Goal: Task Accomplishment & Management: Complete application form

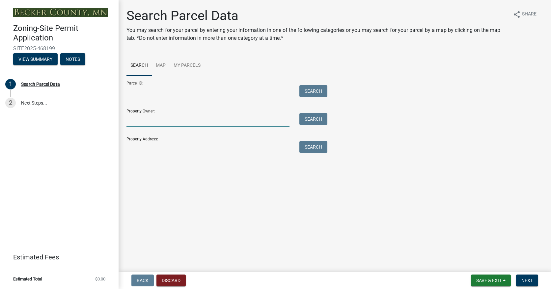
click at [148, 121] on input "Property Owner:" at bounding box center [207, 120] width 163 height 14
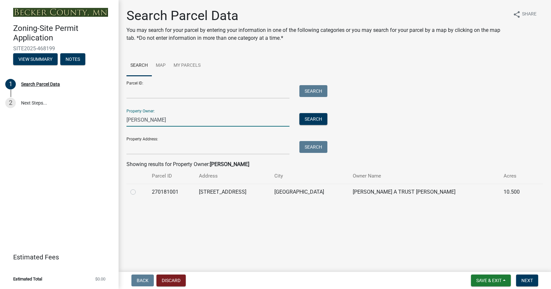
type input "[PERSON_NAME]"
click at [136, 192] on div at bounding box center [137, 192] width 14 height 8
click at [138, 188] on label at bounding box center [138, 188] width 0 height 0
click at [138, 192] on input "radio" at bounding box center [140, 190] width 4 height 4
radio input "true"
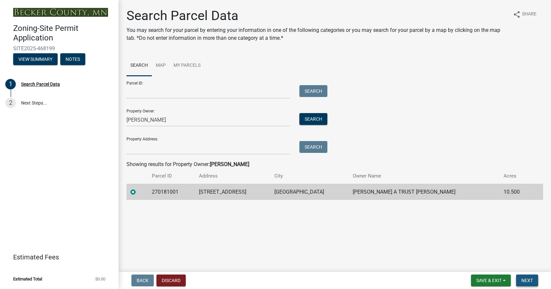
click at [527, 281] on span "Next" at bounding box center [527, 280] width 12 height 5
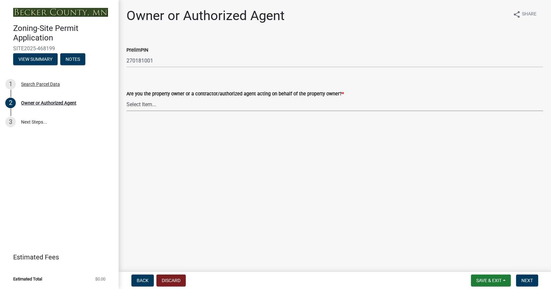
click at [384, 107] on select "Select Item... Property Owner Authorized Agent" at bounding box center [334, 105] width 417 height 14
click at [126, 98] on select "Select Item... Property Owner Authorized Agent" at bounding box center [334, 105] width 417 height 14
select select "059d621c-7166-4fbc-97da-2eca626821a9"
click at [525, 280] on span "Next" at bounding box center [527, 280] width 12 height 5
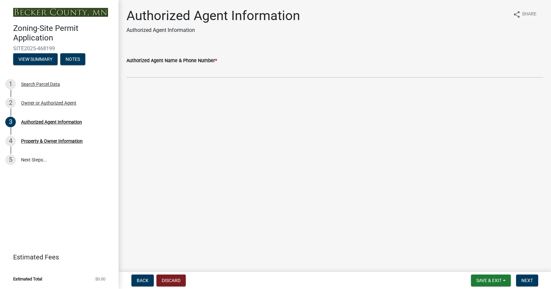
click at [164, 79] on wm-data-entity-input "Authorized Agent Name & Phone Number *" at bounding box center [334, 65] width 417 height 36
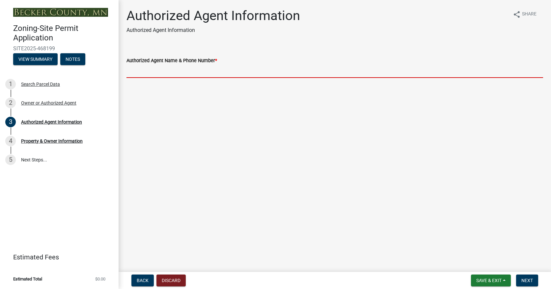
click at [164, 75] on input "Authorized Agent Name & Phone Number *" at bounding box center [334, 72] width 417 height 14
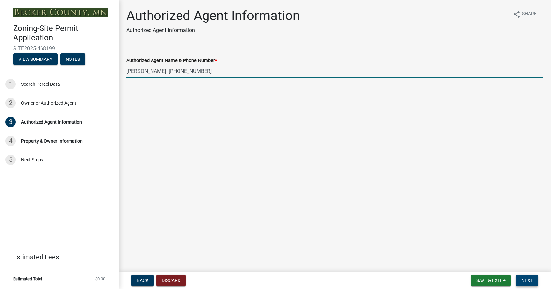
type input "[PERSON_NAME] [PHONE_NUMBER]"
click at [527, 276] on button "Next" at bounding box center [527, 281] width 22 height 12
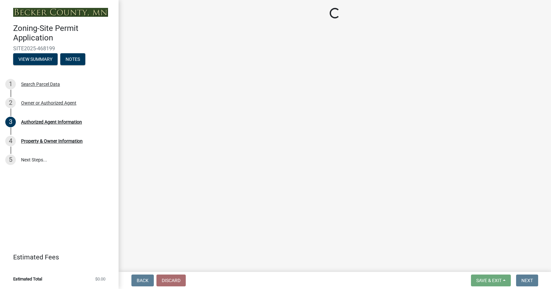
select select "cd452fc7-ad60-42b4-86e2-ba9c6ef4de58"
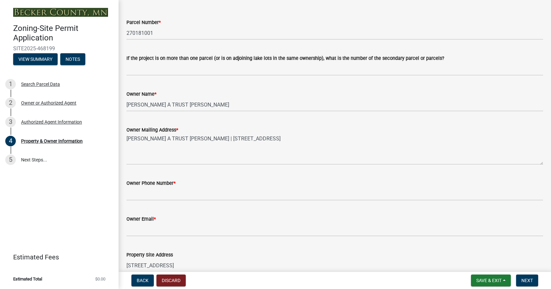
scroll to position [66, 0]
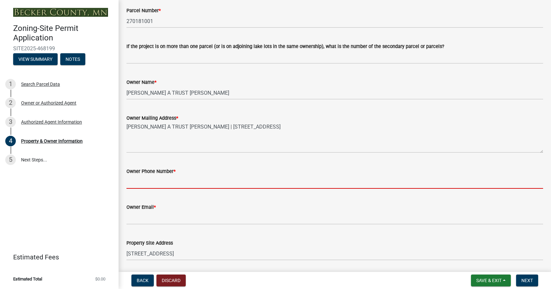
click at [152, 189] on input "Owner Phone Number *" at bounding box center [334, 183] width 417 height 14
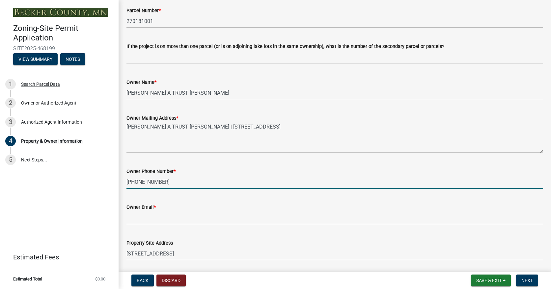
type input "[PHONE_NUMBER]"
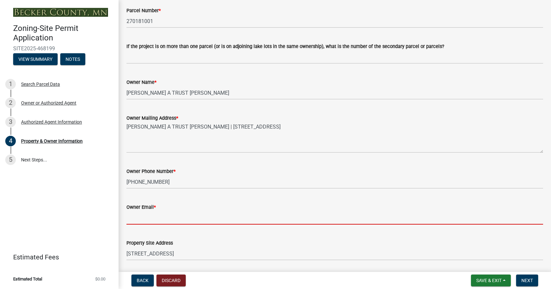
click at [181, 225] on input "Owner Email *" at bounding box center [334, 218] width 417 height 14
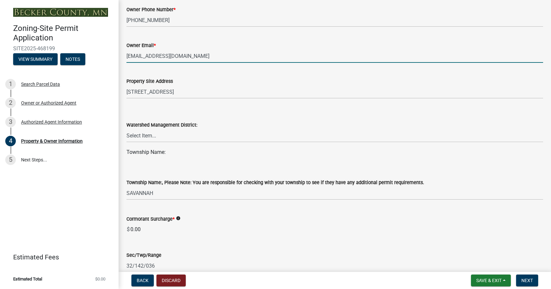
scroll to position [231, 0]
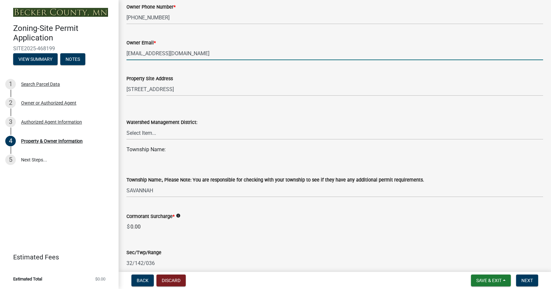
type input "[EMAIL_ADDRESS][DOMAIN_NAME]"
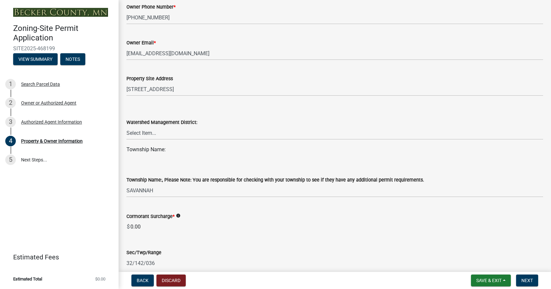
click at [161, 171] on div "Township Name:, Please Note: You are responsible for checking with your townshi…" at bounding box center [334, 178] width 417 height 39
click at [157, 140] on select "Select Item... PELICAN RIVER WTRSHD BUFFALO WATERSHED CORMORANT WATERSHED WILD …" at bounding box center [334, 133] width 417 height 14
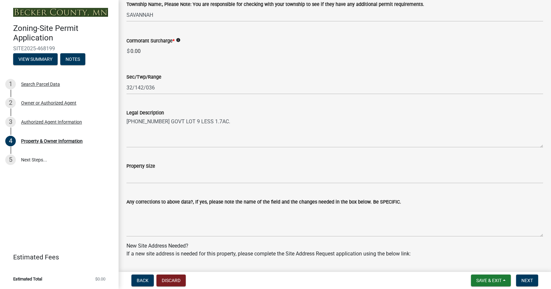
scroll to position [428, 0]
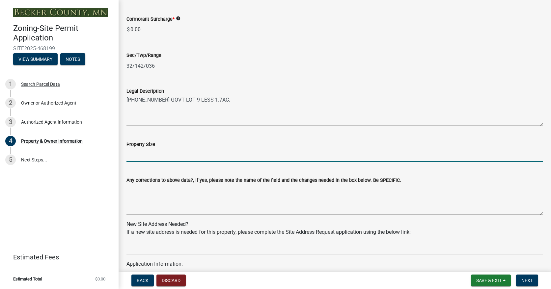
click at [139, 162] on input "Property Size" at bounding box center [334, 156] width 417 height 14
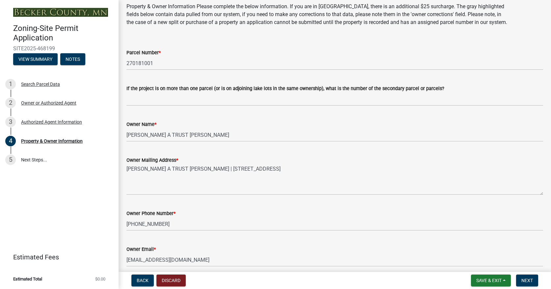
scroll to position [0, 0]
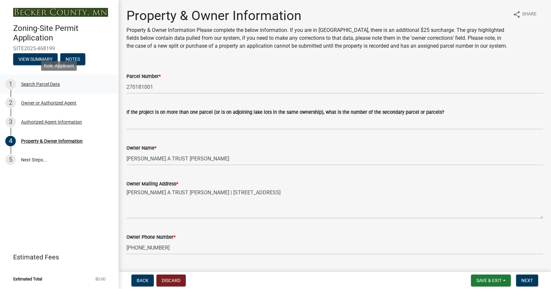
click at [41, 85] on div "Search Parcel Data" at bounding box center [40, 84] width 39 height 5
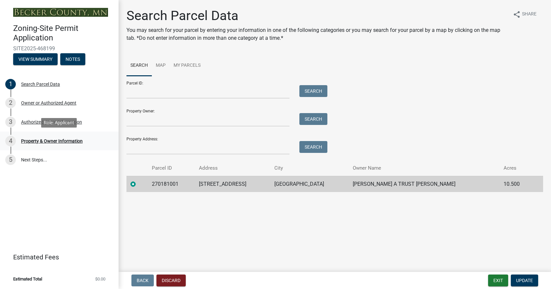
click at [37, 138] on div "4 Property & Owner Information" at bounding box center [56, 141] width 103 height 11
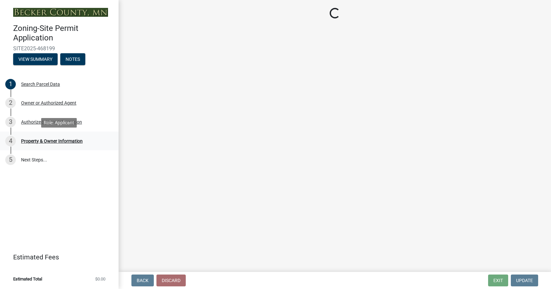
select select "cd452fc7-ad60-42b4-86e2-ba9c6ef4de58"
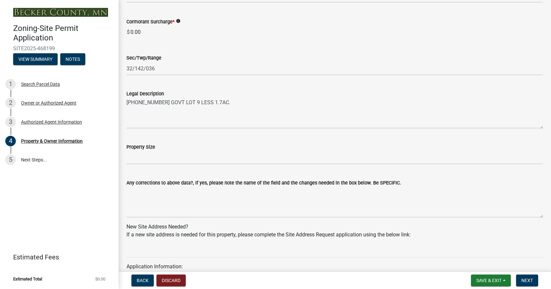
scroll to position [428, 0]
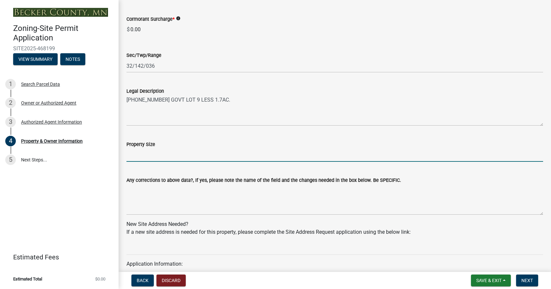
click at [155, 161] on input "Property Size" at bounding box center [334, 156] width 417 height 14
type input "10.5 acres"
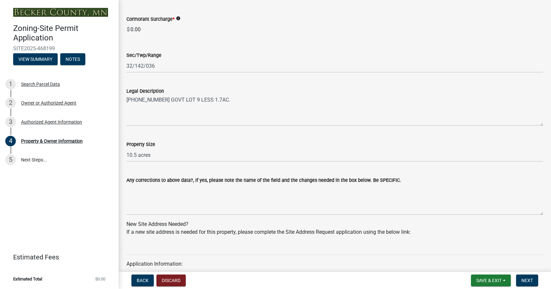
click at [206, 149] on div "Property Size" at bounding box center [334, 145] width 417 height 8
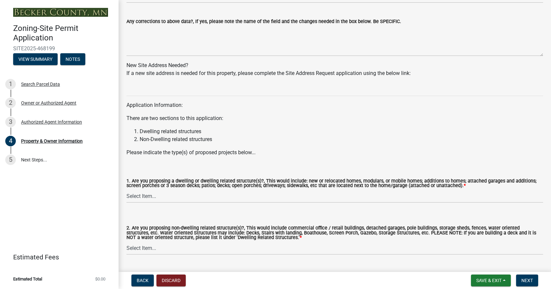
scroll to position [593, 0]
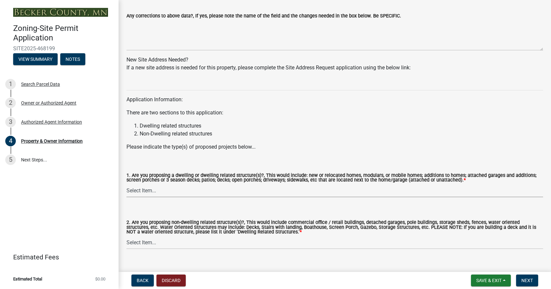
click at [161, 198] on select "Select Item... Yes No" at bounding box center [334, 191] width 417 height 14
click at [126, 192] on select "Select Item... Yes No" at bounding box center [334, 191] width 417 height 14
select select "f87eba17-8ed9-4ad8-aefc-fe36a3f3544b"
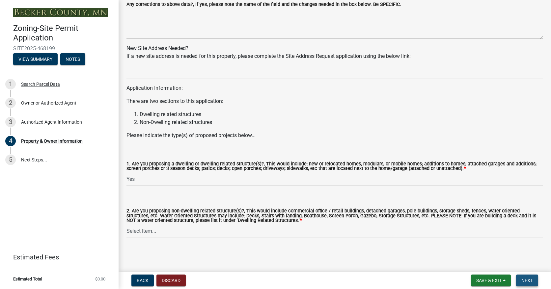
click at [529, 282] on span "Next" at bounding box center [527, 280] width 12 height 5
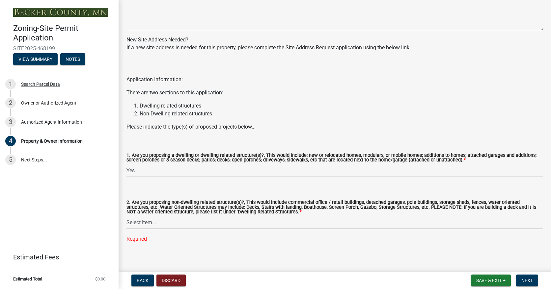
click at [153, 230] on select "Select Item... Yes No" at bounding box center [334, 223] width 417 height 14
click at [126, 225] on select "Select Item... Yes No" at bounding box center [334, 223] width 417 height 14
select select "393a978c-6bd5-4cb2-a6a0-db6feb8732b8"
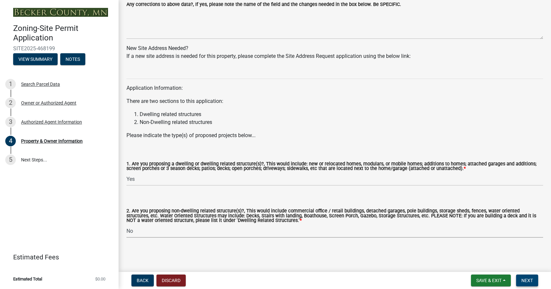
click at [526, 281] on span "Next" at bounding box center [527, 280] width 12 height 5
click at [527, 278] on span "Next" at bounding box center [527, 280] width 12 height 5
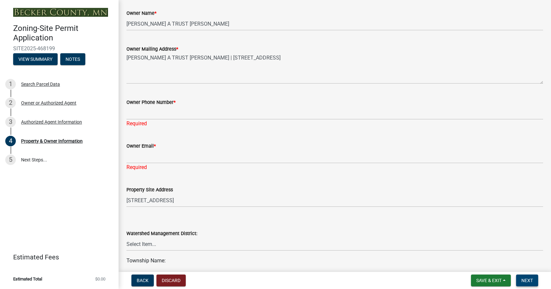
scroll to position [135, 0]
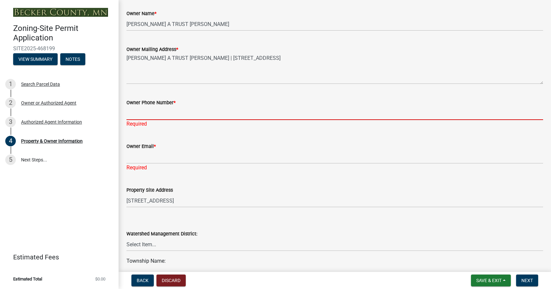
click at [148, 120] on input "Owner Phone Number *" at bounding box center [334, 114] width 417 height 14
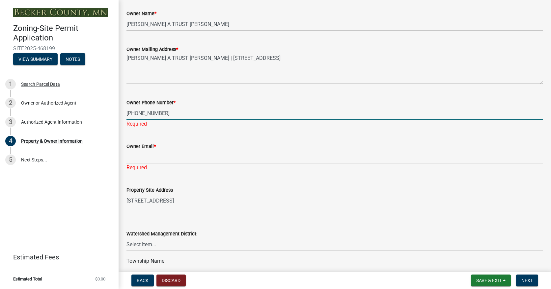
type input "[PHONE_NUMBER]"
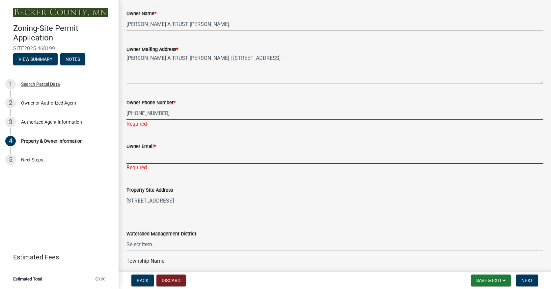
click at [132, 171] on div "Owner Email * Required" at bounding box center [334, 152] width 417 height 39
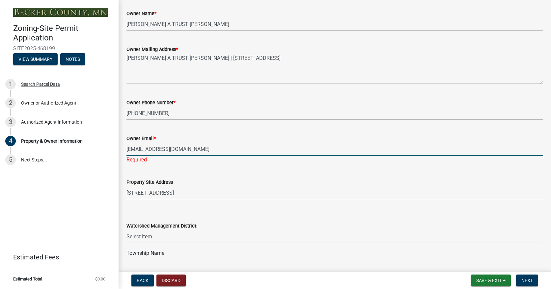
type input "[EMAIL_ADDRESS][DOMAIN_NAME]"
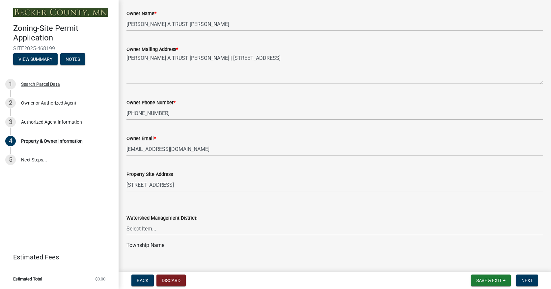
click at [222, 184] on div "Property Site Address 34090 E BOOT LAKE RD" at bounding box center [334, 176] width 417 height 31
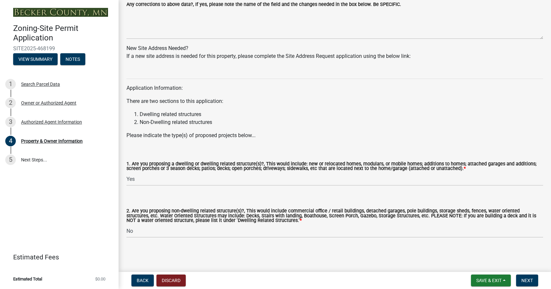
scroll to position [613, 0]
click at [531, 278] on button "Next" at bounding box center [527, 281] width 22 height 12
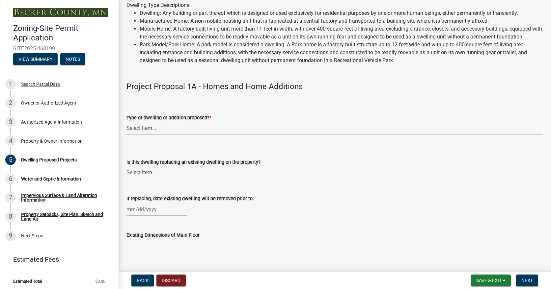
scroll to position [66, 0]
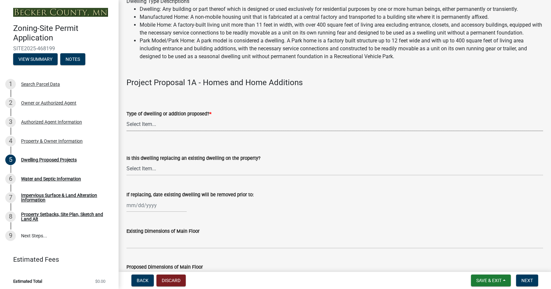
click at [163, 125] on select "Select Item... N/A - Not a dwelling New Home-Onsite Construction New Modular (E…" at bounding box center [334, 125] width 417 height 14
click at [126, 118] on select "Select Item... N/A - Not a dwelling New Home-Onsite Construction New Modular (E…" at bounding box center [334, 125] width 417 height 14
select select "5b8abcc6-67f7-49fb-8f25-c295ccc2b339"
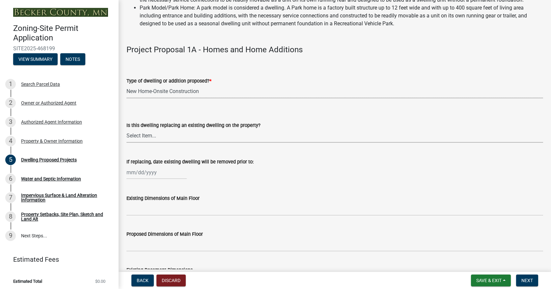
click at [166, 139] on select "Select Item... N/A Yes No" at bounding box center [334, 136] width 417 height 14
click at [126, 129] on select "Select Item... N/A Yes No" at bounding box center [334, 136] width 417 height 14
select select "ba56d9f6-ced5-4c38-bdcc-33bfa85ac6de"
click at [167, 173] on div at bounding box center [156, 173] width 60 height 14
select select "8"
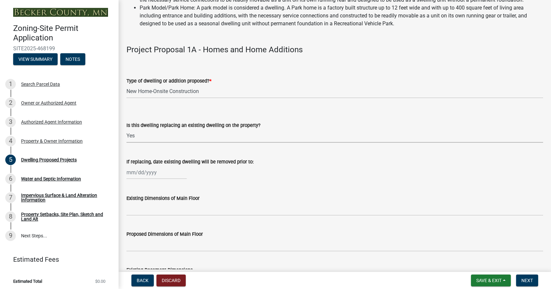
select select "2025"
click at [196, 186] on span "Next month" at bounding box center [196, 186] width 5 height 5
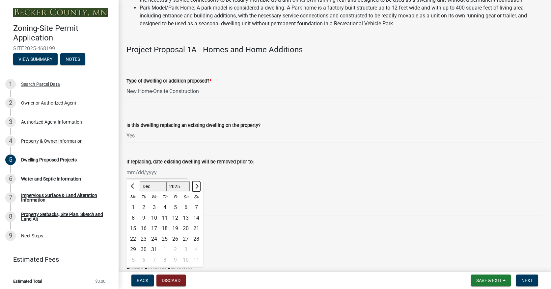
click at [196, 186] on span "Next month" at bounding box center [196, 186] width 5 height 5
select select "1"
select select "2026"
click at [196, 186] on span "Next month" at bounding box center [196, 186] width 5 height 5
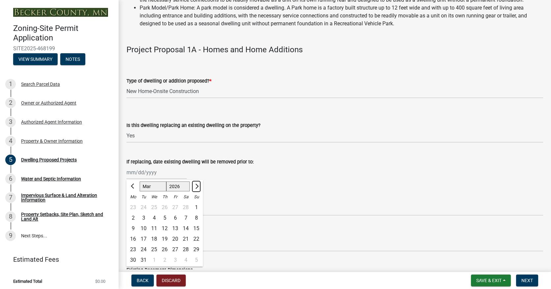
click at [196, 186] on span "Next month" at bounding box center [196, 186] width 5 height 5
select select "6"
click at [136, 226] on div "15" at bounding box center [133, 229] width 11 height 11
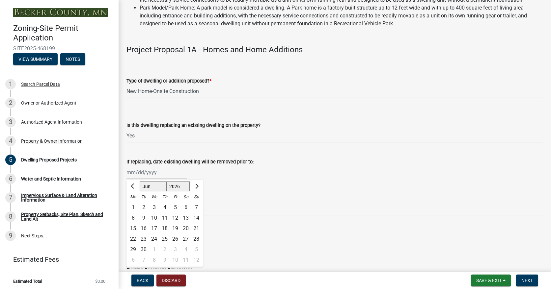
type input "[DATE]"
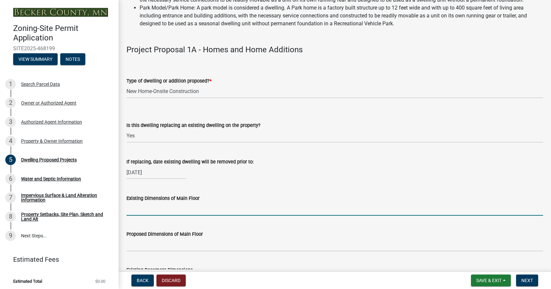
click at [181, 211] on input "Existing Dimensions of Main Floor" at bounding box center [334, 210] width 417 height 14
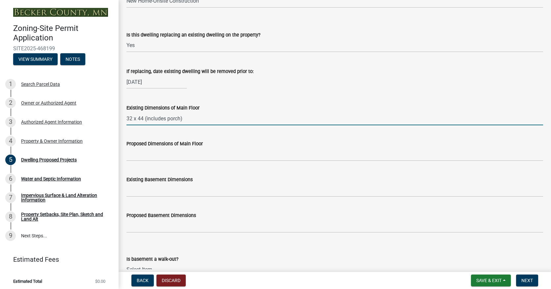
scroll to position [198, 0]
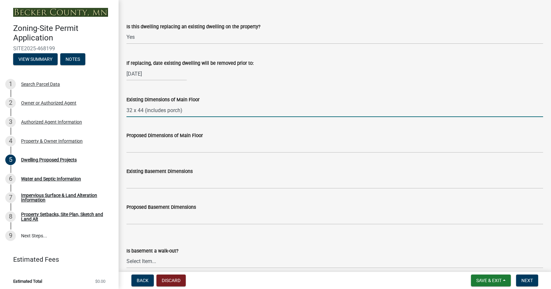
type input "32 x 44 (includes porch)"
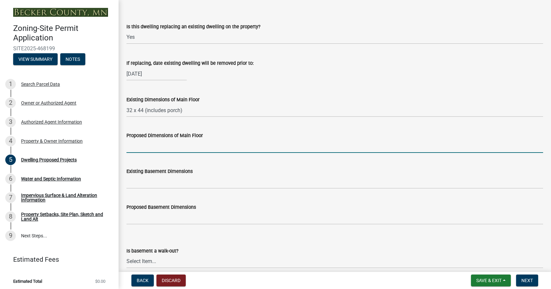
click at [159, 147] on input "Proposed Dimensions of Main Floor" at bounding box center [334, 147] width 417 height 14
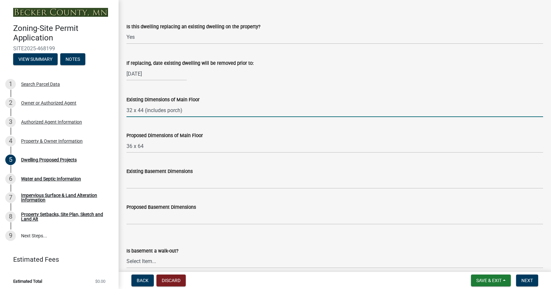
drag, startPoint x: 185, startPoint y: 109, endPoint x: 145, endPoint y: 113, distance: 40.0
click at [145, 113] on input "32 x 44 (includes porch)" at bounding box center [334, 111] width 417 height 14
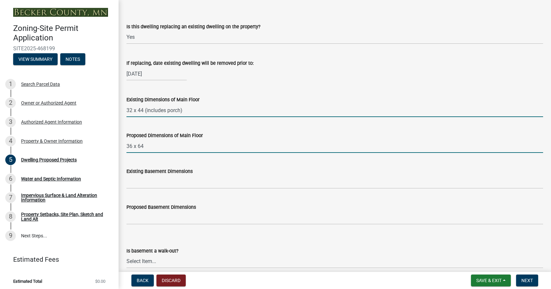
click at [150, 143] on input "36 x 64" at bounding box center [334, 147] width 417 height 14
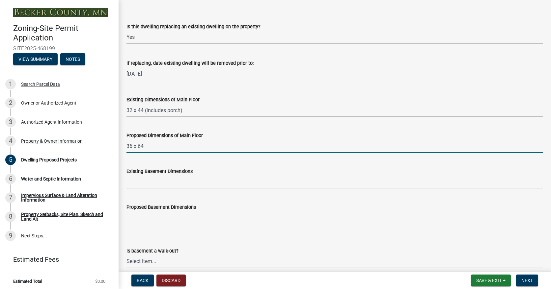
paste input "(includes porch)"
click at [242, 141] on input "36 x 64 (includes porch)" at bounding box center [334, 147] width 417 height 14
type input "36 x 64 (includes porch)"
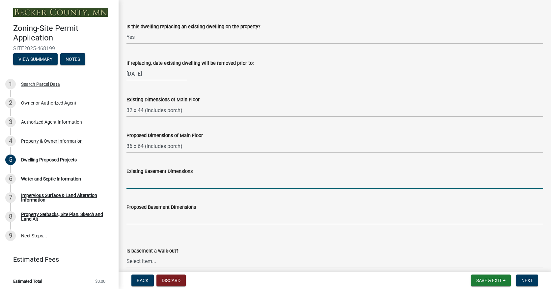
drag, startPoint x: 146, startPoint y: 185, endPoint x: 150, endPoint y: 183, distance: 4.9
click at [146, 185] on input "Existing Basement Dimensions" at bounding box center [334, 183] width 417 height 14
type input "n"
type input "N/A"
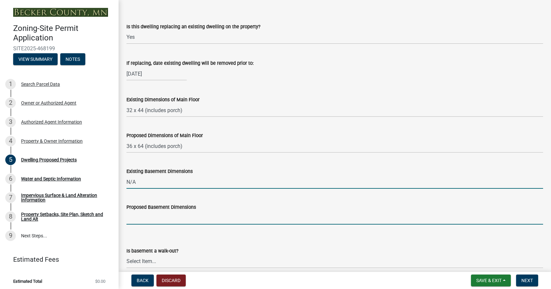
click at [153, 218] on input "Proposed Basement Dimensions" at bounding box center [334, 218] width 417 height 14
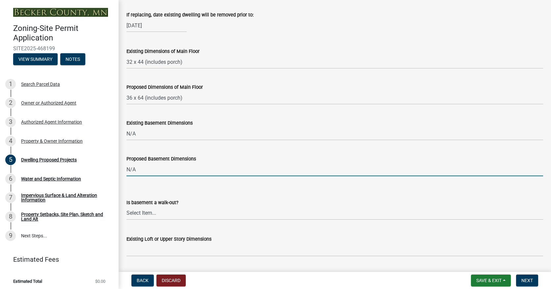
scroll to position [263, 0]
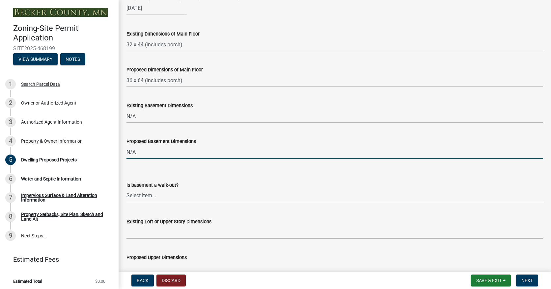
type input "N/A"
click at [187, 199] on select "Select Item... Yes No N/A" at bounding box center [334, 196] width 417 height 14
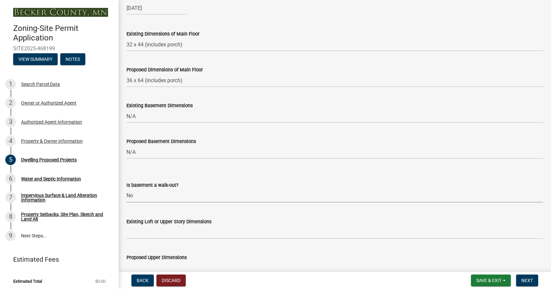
click at [126, 189] on select "Select Item... Yes No N/A" at bounding box center [334, 196] width 417 height 14
select select "59a6fdaa-56b6-4bcd-87b7-d867a7d784e6"
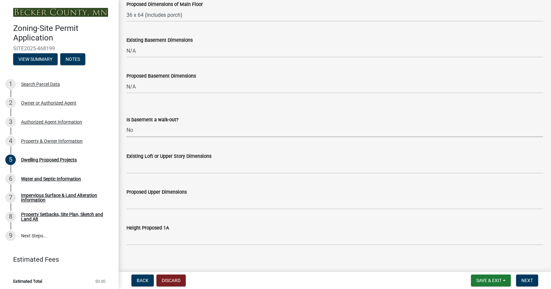
scroll to position [329, 0]
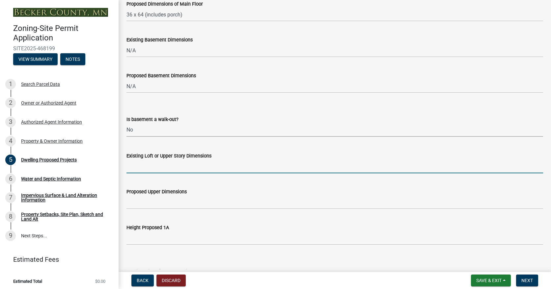
click at [175, 171] on input "Existing Loft or Upper Story Dimensions" at bounding box center [334, 167] width 417 height 14
type input "N/A"
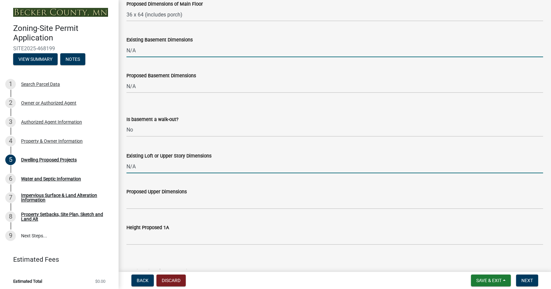
click at [140, 49] on input "N/A" at bounding box center [334, 51] width 417 height 14
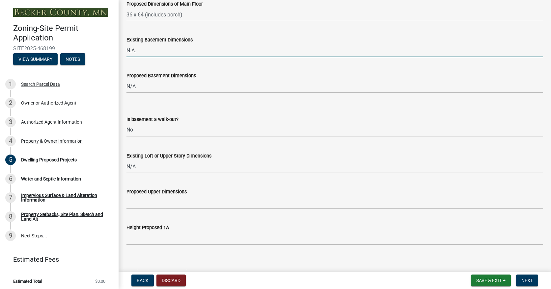
type input "N.A."
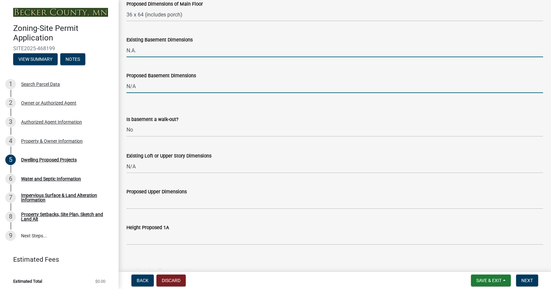
click at [137, 87] on input "N/A" at bounding box center [334, 87] width 417 height 14
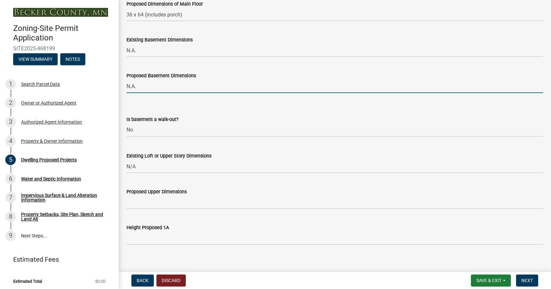
type input "N.A."
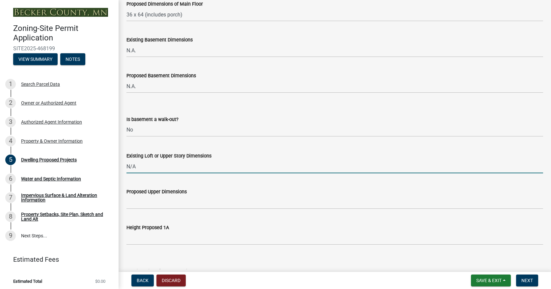
click at [144, 165] on input "N/A" at bounding box center [334, 167] width 417 height 14
type input "N.A."
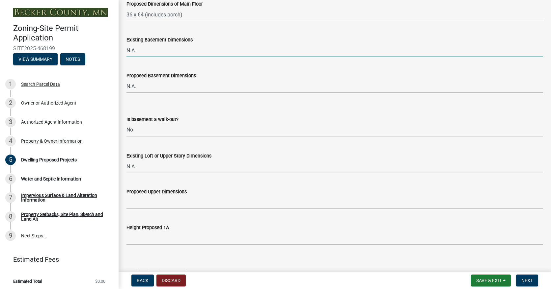
click at [139, 50] on input "N.A." at bounding box center [334, 51] width 417 height 14
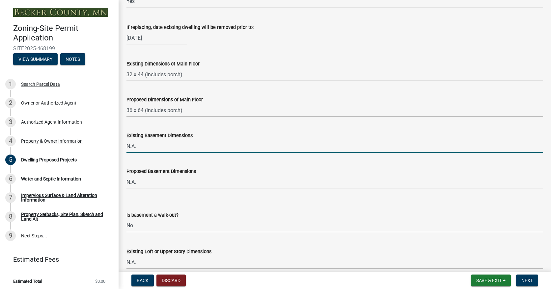
scroll to position [231, 0]
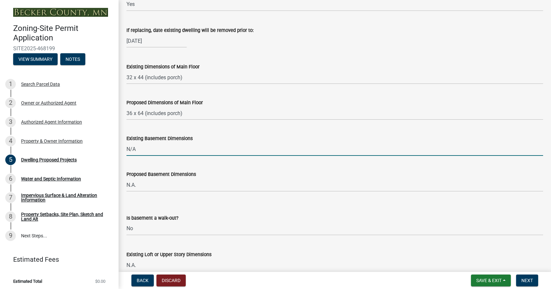
drag, startPoint x: 142, startPoint y: 148, endPoint x: 126, endPoint y: 149, distance: 15.8
click at [126, 149] on input "N/A" at bounding box center [334, 150] width 417 height 14
type input "N/A"
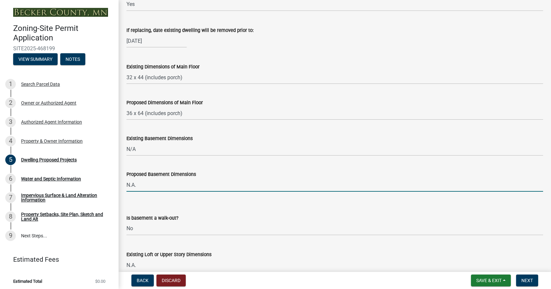
drag, startPoint x: 138, startPoint y: 186, endPoint x: 122, endPoint y: 187, distance: 15.9
click at [123, 187] on div "Proposed Basement Dimensions N.A." at bounding box center [335, 176] width 427 height 31
paste input "/A"
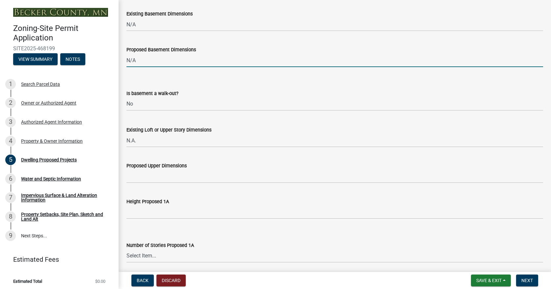
scroll to position [362, 0]
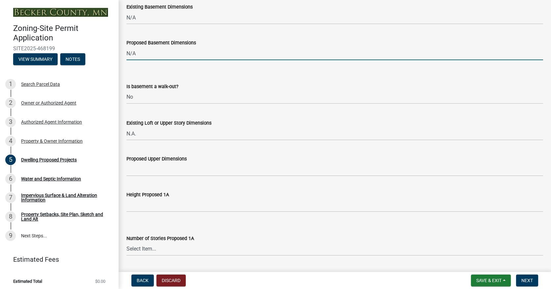
type input "N/A"
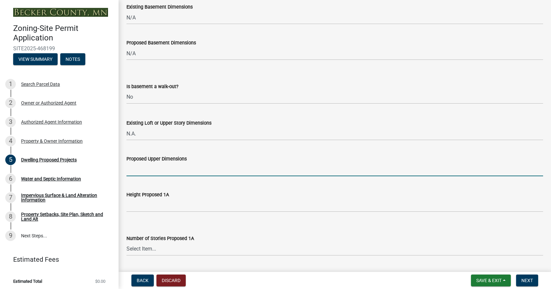
click at [144, 174] on input "Proposed Upper Dimensions" at bounding box center [334, 170] width 417 height 14
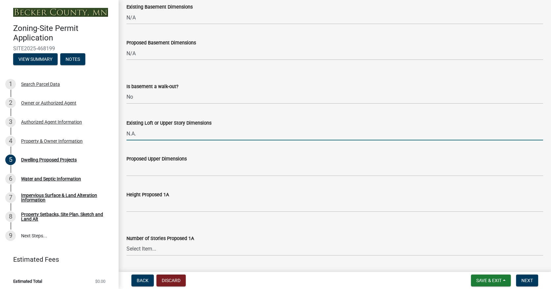
drag, startPoint x: 140, startPoint y: 134, endPoint x: 127, endPoint y: 135, distance: 12.9
click at [127, 135] on input "N.A." at bounding box center [334, 134] width 417 height 14
paste input "/A"
type input "N/A"
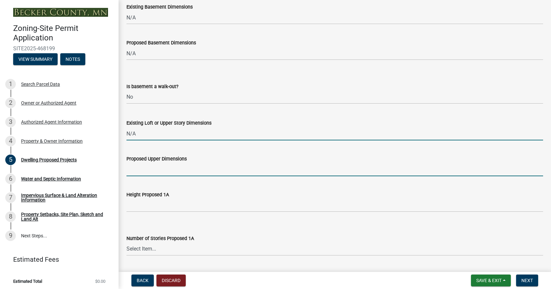
click at [141, 169] on input "Proposed Upper Dimensions" at bounding box center [334, 170] width 417 height 14
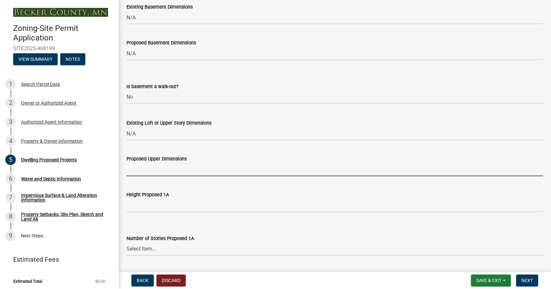
paste input "N/A"
type input "N/A"
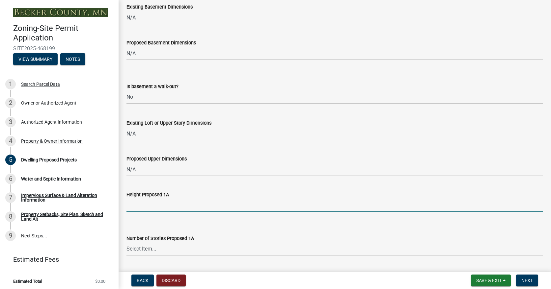
click at [144, 207] on input "Height Proposed 1A" at bounding box center [334, 206] width 417 height 14
click at [156, 251] on select "Select Item... N/A 1 1.25 1.5 1.75 2 2.25 2.5" at bounding box center [334, 250] width 417 height 14
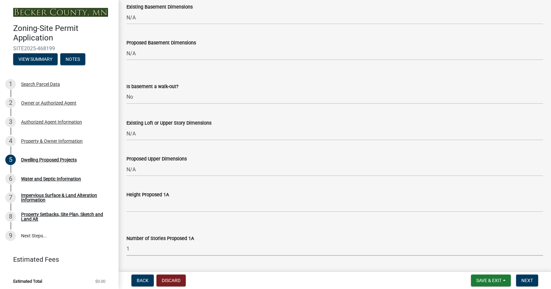
click at [126, 243] on select "Select Item... N/A 1 1.25 1.5 1.75 2 2.25 2.5" at bounding box center [334, 250] width 417 height 14
select select "4f5e2784-8c40-49a3-b0e9-8f1a3cbab4f4"
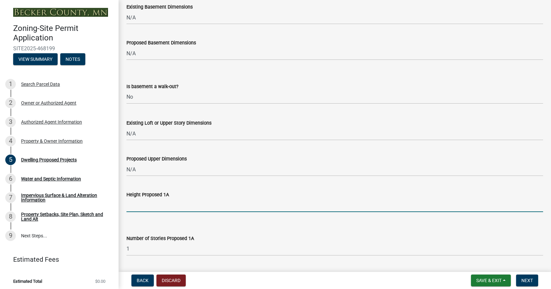
click at [178, 209] on input "Height Proposed 1A" at bounding box center [334, 206] width 417 height 14
type input "1"
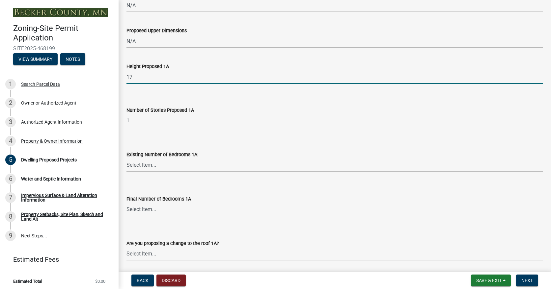
scroll to position [494, 0]
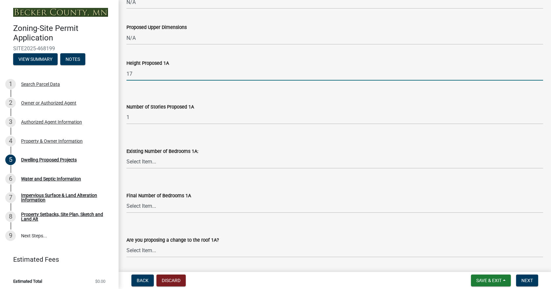
type input "17"
click at [143, 162] on select "Select Item... 0 1 2 3 4 5 6 7 8" at bounding box center [334, 162] width 417 height 14
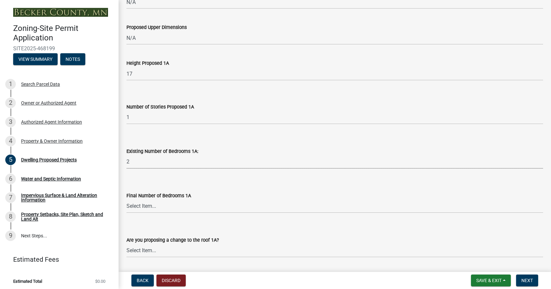
click at [126, 155] on select "Select Item... 0 1 2 3 4 5 6 7 8" at bounding box center [334, 162] width 417 height 14
select select "ad00b568-f24f-4dc2-90df-cb5d16449c52"
click at [145, 207] on select "Select Item... 0 1 2 3 4 5 6 7 8" at bounding box center [334, 207] width 417 height 14
click at [126, 200] on select "Select Item... 0 1 2 3 4 5 6 7 8" at bounding box center [334, 207] width 417 height 14
select select "ebb33175-329d-4f8e-9ee0-a71ca57f3362"
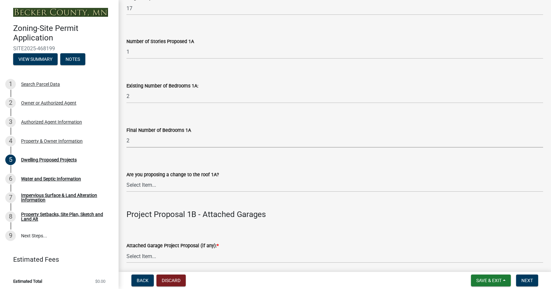
scroll to position [560, 0]
click at [149, 186] on select "Select Item... N/A Yes No" at bounding box center [334, 186] width 417 height 14
click at [126, 179] on select "Select Item... N/A Yes No" at bounding box center [334, 186] width 417 height 14
select select "5dd6cdd5-8b7d-4534-b791-478230f7b8b7"
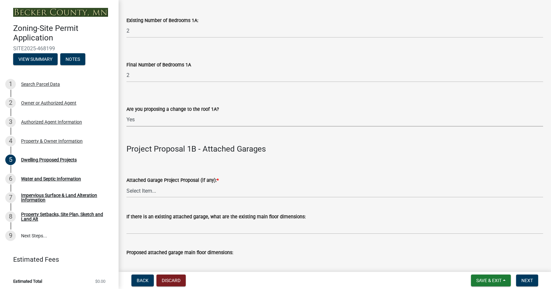
scroll to position [626, 0]
click at [146, 192] on select "Select Item... N/A New Attached Garage Addition to Attached Garage" at bounding box center [334, 191] width 417 height 14
click at [126, 184] on select "Select Item... N/A New Attached Garage Addition to Attached Garage" at bounding box center [334, 191] width 417 height 14
select select "11c1c089-3b44-43c0-9549-3c9eeea2451f"
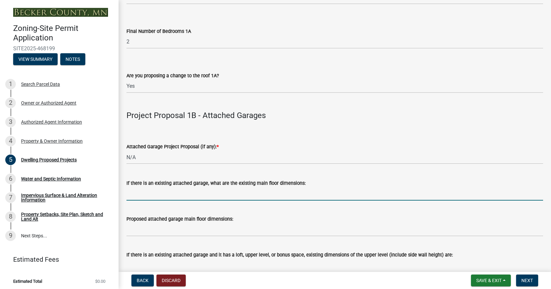
click at [133, 199] on input "If there is an existing attached garage, what are the existing main floor dimen…" at bounding box center [334, 194] width 417 height 14
paste input "N/A"
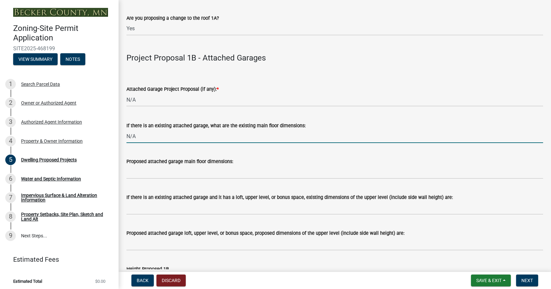
scroll to position [725, 0]
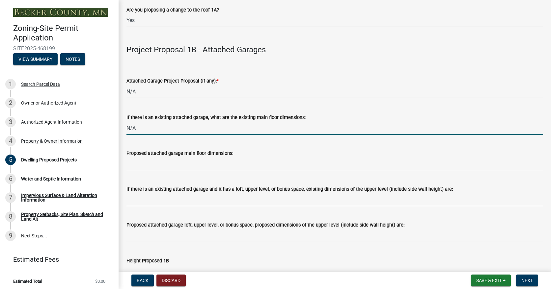
type input "N/A"
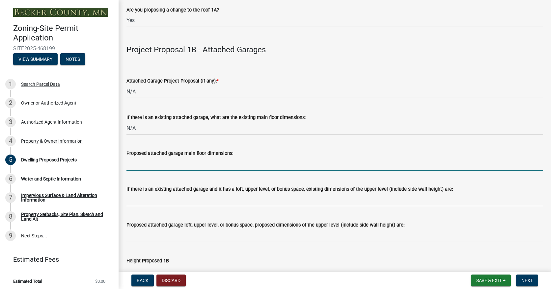
click at [140, 165] on input "Proposed attached garage main floor dimensions:" at bounding box center [334, 164] width 417 height 14
paste input "N/A"
type input "N/A"
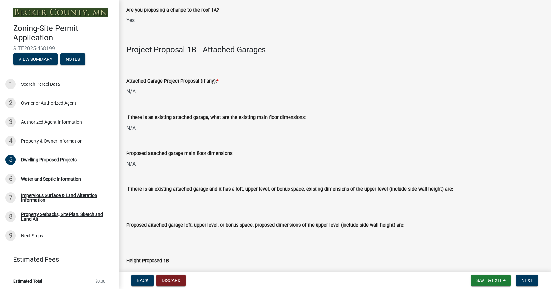
click at [143, 200] on input "If there is an existing attached garage and it has a loft, upper level, or bonu…" at bounding box center [334, 200] width 417 height 14
paste input "N/A"
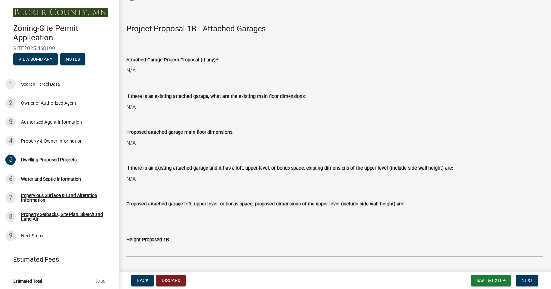
scroll to position [757, 0]
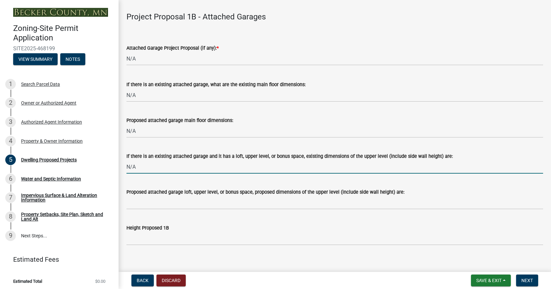
type input "N/A"
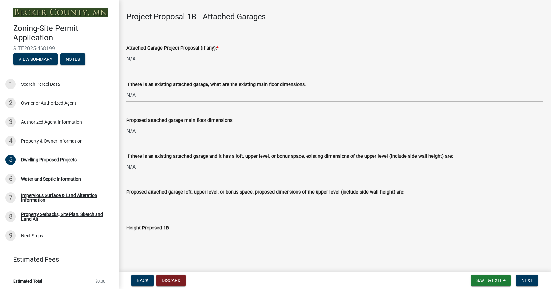
click at [144, 208] on input "Proposed attached garage loft, upper level, or bonus space, proposed dimensions…" at bounding box center [334, 203] width 417 height 14
paste input "N/A"
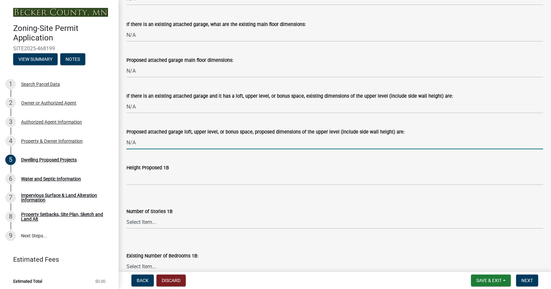
scroll to position [823, 0]
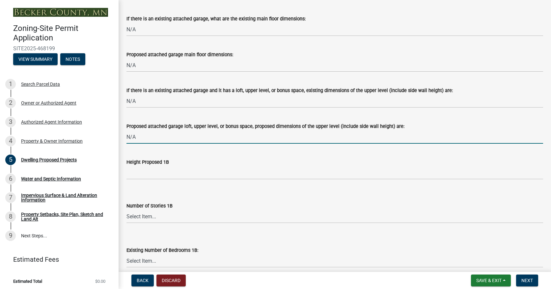
type input "N/A"
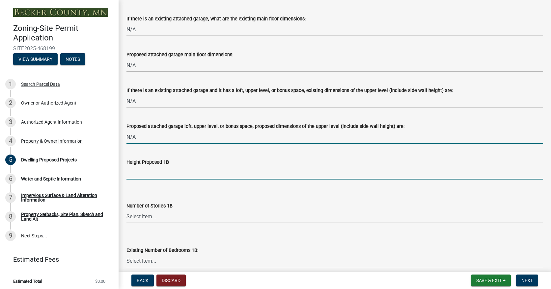
click at [140, 173] on input "Height Proposed 1B" at bounding box center [334, 173] width 417 height 14
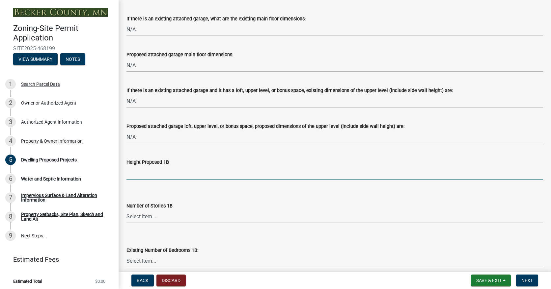
paste input "N/A"
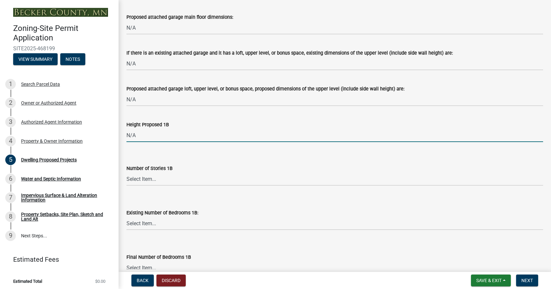
scroll to position [889, 0]
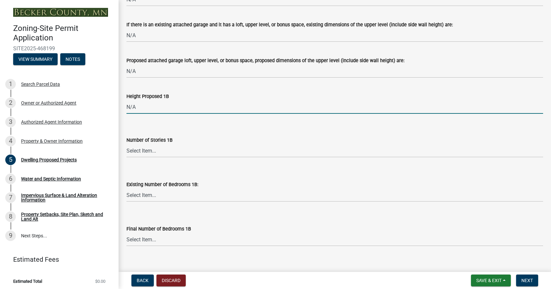
type input "N/A"
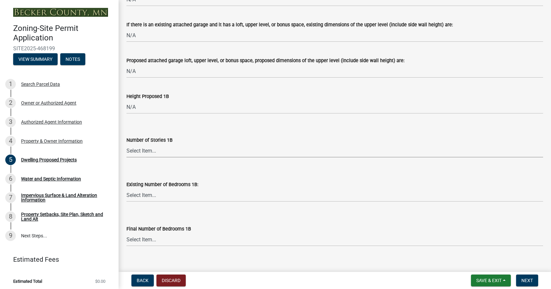
click at [147, 151] on select "Select Item... N/A 1 1.25 1.5 1.75 2 2.25 2.5" at bounding box center [334, 151] width 417 height 14
click at [126, 144] on select "Select Item... N/A 1 1.25 1.5 1.75 2 2.25 2.5" at bounding box center [334, 151] width 417 height 14
select select "d4691a2f-f058-48e2-b997-416102d14b5c"
click at [147, 197] on select "Select Item... 0 1 2 3 4 5 6 7 8" at bounding box center [334, 196] width 417 height 14
click at [236, 174] on form "Existing Number of Bedrooms 1B: Select Item... 0 1 2 3 4 5 6 7 8" at bounding box center [334, 187] width 417 height 29
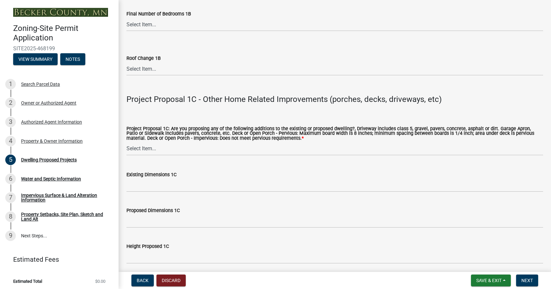
scroll to position [1120, 0]
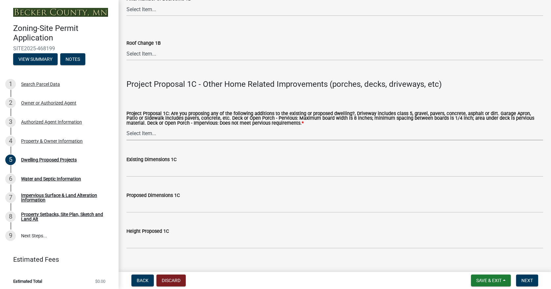
click at [152, 135] on select "Select Item... N/A Driveway Garage Apron Home Patio Sidewalk Deck - Pervious De…" at bounding box center [334, 134] width 417 height 14
click at [126, 127] on select "Select Item... N/A Driveway Garage Apron Home Patio Sidewalk Deck - Pervious De…" at bounding box center [334, 134] width 417 height 14
select select "89cc6b5a-239d-4c5d-91b2-d3eacf1b3363"
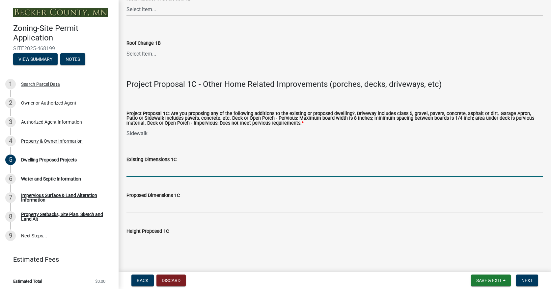
click at [166, 173] on input "Existing Dimensions 1C" at bounding box center [334, 171] width 417 height 14
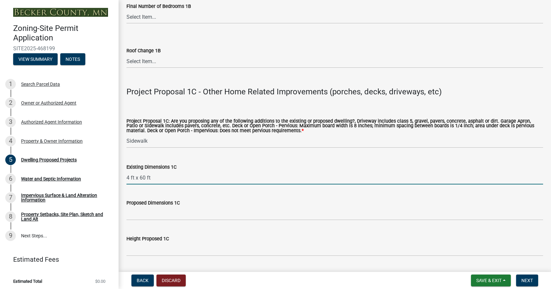
scroll to position [1153, 0]
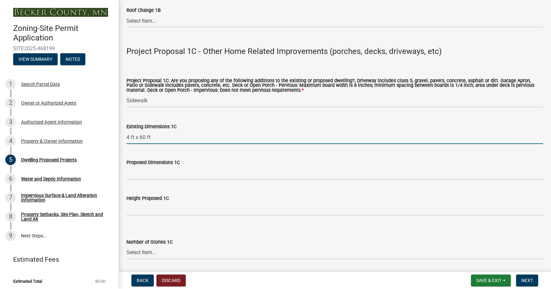
type input "4 ft x 60 ft"
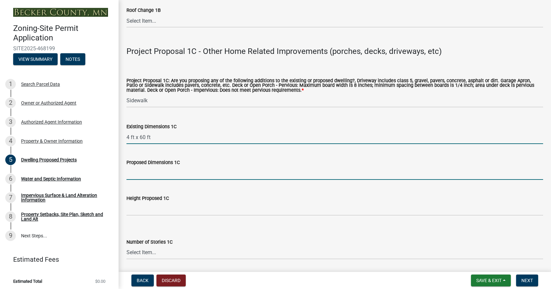
click at [147, 175] on input "Proposed Dimensions 1C" at bounding box center [334, 174] width 417 height 14
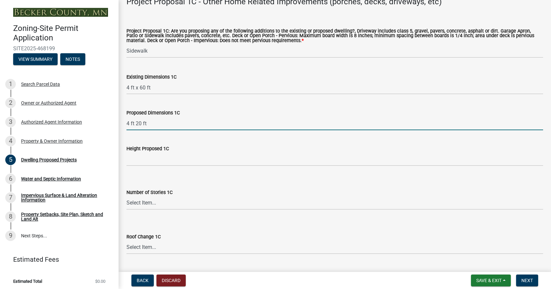
scroll to position [1219, 0]
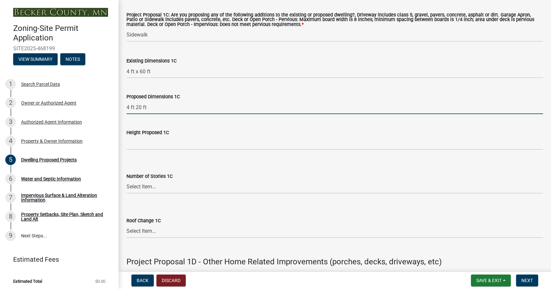
type input "4 ft 20 ft"
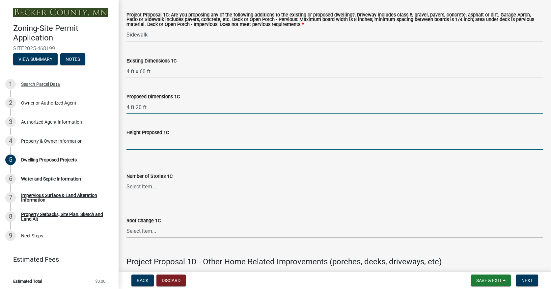
click at [139, 147] on input "Height Proposed 1C" at bounding box center [334, 144] width 417 height 14
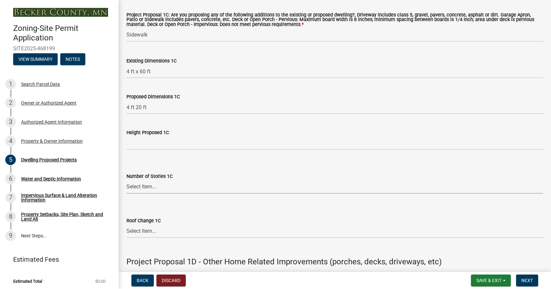
click at [146, 189] on select "Select Item... N\A 1 1.25 1.5 1.75 2 2.25 2.5" at bounding box center [334, 187] width 417 height 14
click at [126, 180] on select "Select Item... N\A 1 1.25 1.5 1.75 2 2.25 2.5" at bounding box center [334, 187] width 417 height 14
select select "8e4dc0e1-7dfa-4afc-85b9-5ad40795f204"
click at [143, 231] on select "Select Item... N/A Yes No" at bounding box center [334, 232] width 417 height 14
click at [126, 225] on select "Select Item... N/A Yes No" at bounding box center [334, 232] width 417 height 14
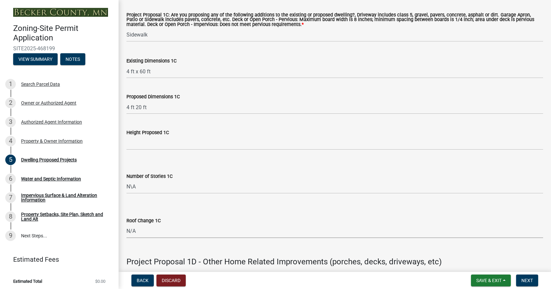
select select "107cbe59-677b-44f2-96fc-816b282ebb79"
click at [527, 279] on span "Next" at bounding box center [527, 280] width 12 height 5
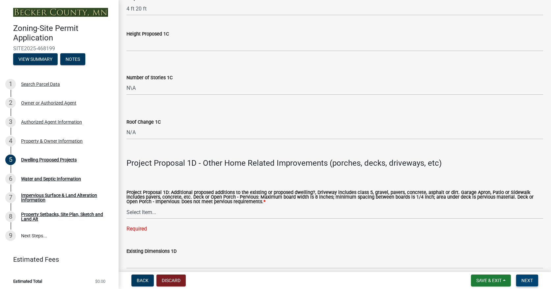
scroll to position [1350, 0]
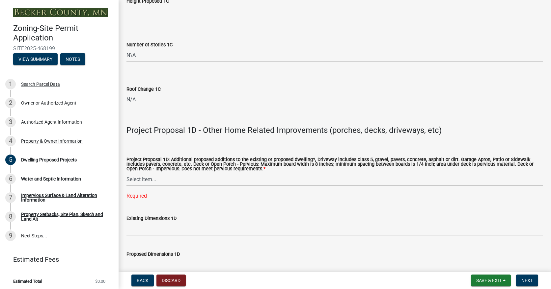
click at [151, 197] on div "Required" at bounding box center [334, 196] width 417 height 8
click at [152, 182] on select "Select Item... N/A Driveway Garage Apron Home Patio Sidewalk Deck - Pervious De…" at bounding box center [334, 180] width 417 height 14
click at [126, 174] on select "Select Item... N/A Driveway Garage Apron Home Patio Sidewalk Deck - Pervious De…" at bounding box center [334, 180] width 417 height 14
select select "ab9119d1-7da9-49c4-9fac-8c142204c89d"
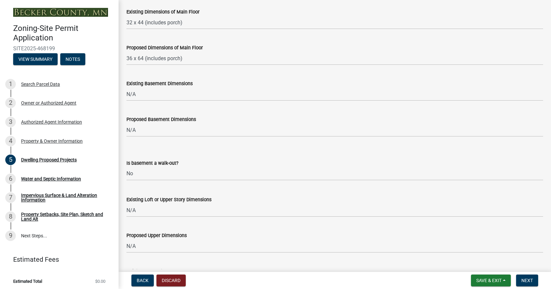
scroll to position [263, 0]
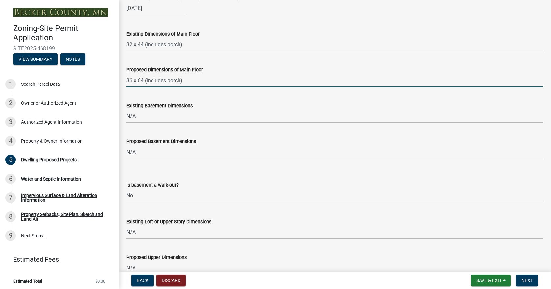
click at [167, 80] on input "36 x 64 (includes porch)" at bounding box center [334, 81] width 417 height 14
click at [195, 82] on input "36 x 64 (includes sun porch)" at bounding box center [334, 81] width 417 height 14
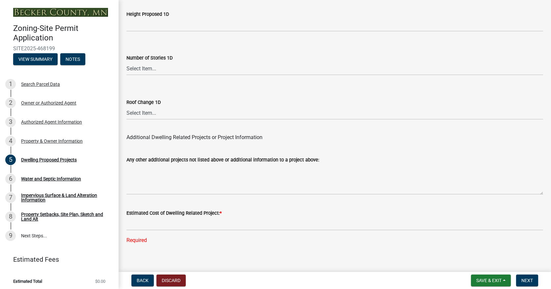
scroll to position [1614, 0]
type input "36 x 64"
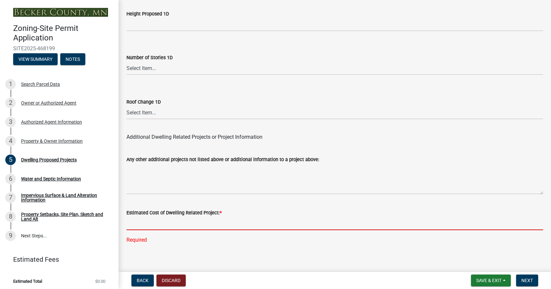
click at [169, 228] on input "text" at bounding box center [334, 224] width 417 height 14
type input "4"
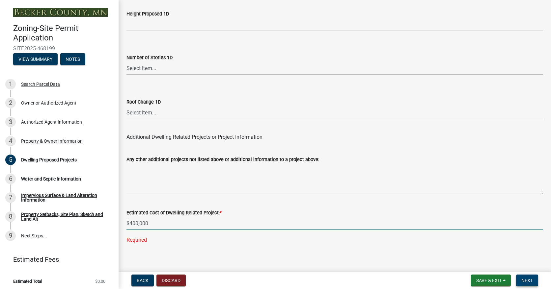
type input "400000"
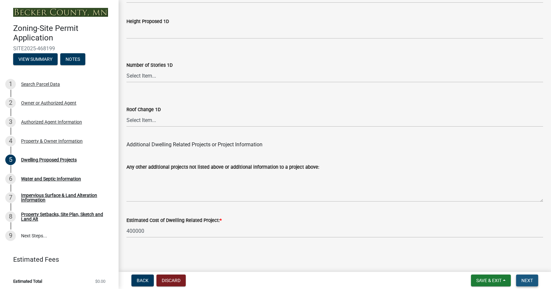
scroll to position [0, 0]
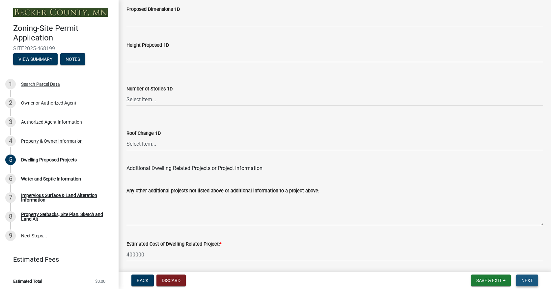
click at [530, 282] on span "Next" at bounding box center [527, 280] width 12 height 5
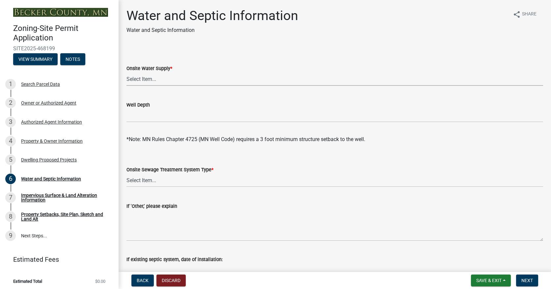
click at [140, 81] on select "Select Item... Well New Well to be Installed Attached to City Water System No o…" at bounding box center [334, 79] width 417 height 14
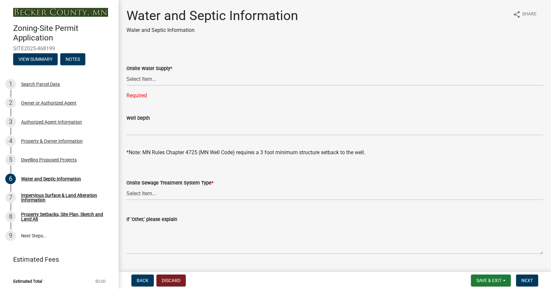
click at [212, 67] on div "Onsite Water Supply *" at bounding box center [334, 69] width 417 height 8
click at [138, 97] on div "Required" at bounding box center [334, 96] width 417 height 8
click at [167, 78] on select "Select Item... Well New Well to be Installed Attached to City Water System No o…" at bounding box center [334, 79] width 417 height 14
click at [126, 72] on select "Select Item... Well New Well to be Installed Attached to City Water System No o…" at bounding box center [334, 79] width 417 height 14
select select "295c6ba3-00c2-4229-aea3-8b4be6316de8"
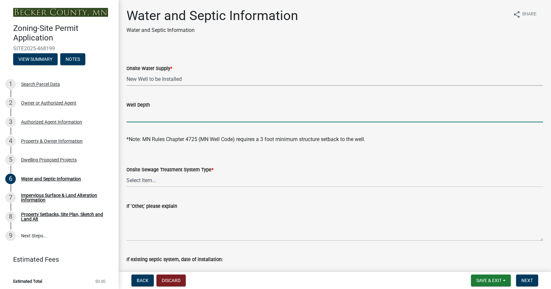
click at [170, 118] on input "Well Depth" at bounding box center [334, 116] width 417 height 14
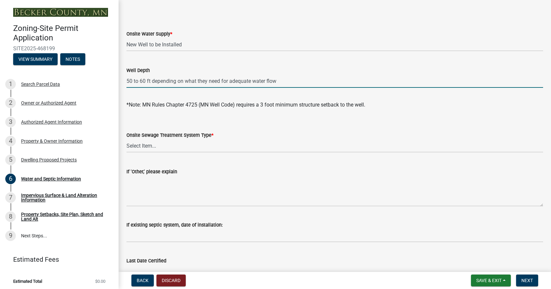
scroll to position [66, 0]
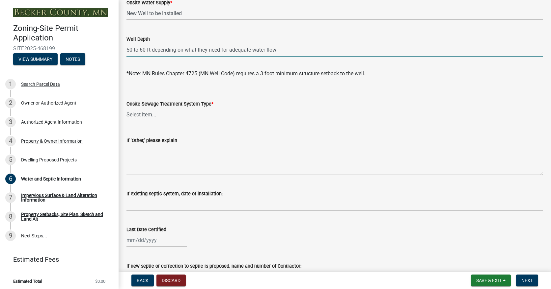
type input "50 to 60 ft depending on what they need for adequate water flow"
click at [156, 114] on select "Select Item... No existing or proposed septic Proposed New or Corrected Septic …" at bounding box center [334, 115] width 417 height 14
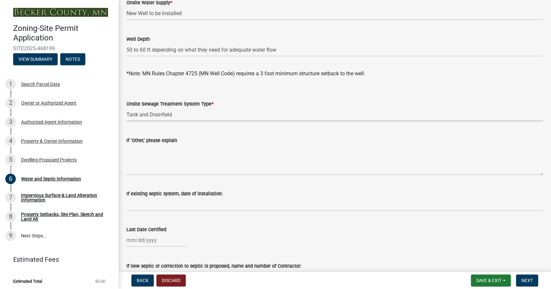
click at [126, 108] on select "Select Item... No existing or proposed septic Proposed New or Corrected Septic …" at bounding box center [334, 115] width 417 height 14
select select "25b8aef2-9eed-4c0f-8836-08d4b8d082b1"
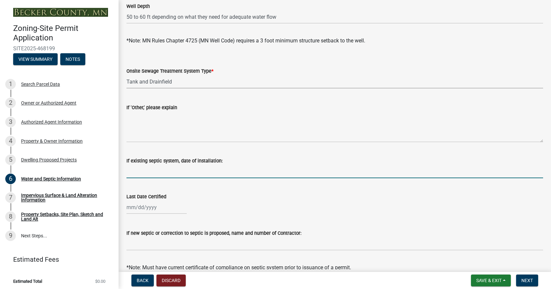
click at [158, 171] on input "If existing septic system, date of installation:" at bounding box center [334, 172] width 417 height 14
type input "[DATE]"
click at [141, 206] on div at bounding box center [156, 208] width 60 height 14
select select "8"
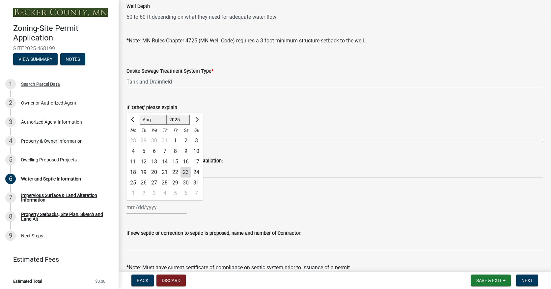
click at [181, 120] on select "1525 1526 1527 1528 1529 1530 1531 1532 1533 1534 1535 1536 1537 1538 1539 1540…" at bounding box center [178, 120] width 24 height 10
select select "2023"
click at [166, 115] on select "1525 1526 1527 1528 1529 1530 1531 1532 1533 1534 1535 1536 1537 1538 1539 1540…" at bounding box center [178, 120] width 24 height 10
click at [153, 171] on div "23" at bounding box center [154, 172] width 11 height 11
type input "[DATE]"
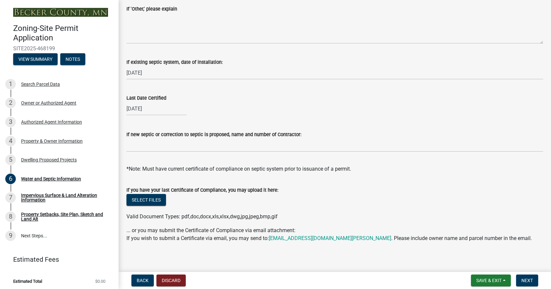
scroll to position [202, 0]
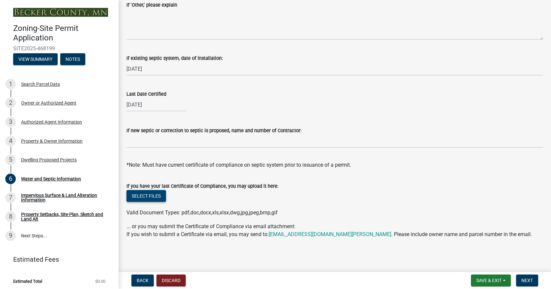
click at [148, 196] on button "Select files" at bounding box center [146, 196] width 40 height 12
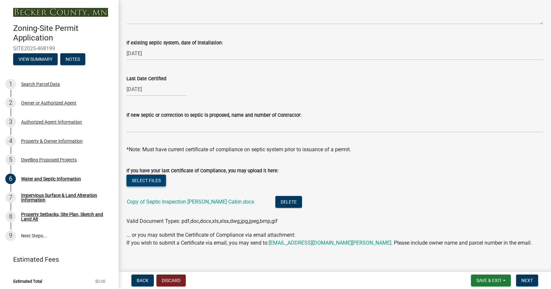
scroll to position [226, 0]
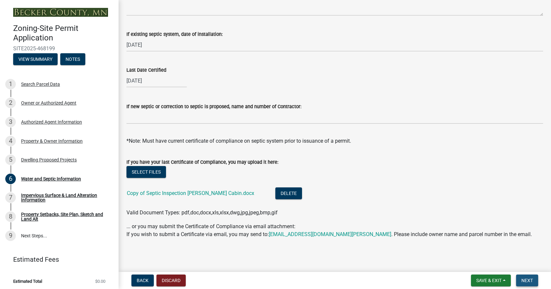
click at [527, 282] on span "Next" at bounding box center [527, 280] width 12 height 5
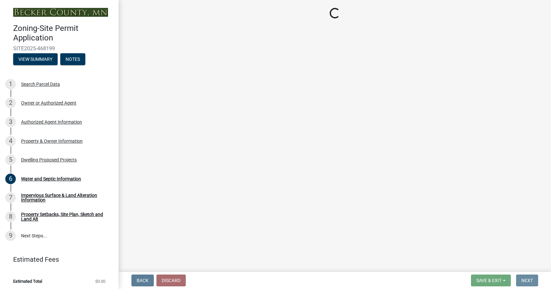
scroll to position [0, 0]
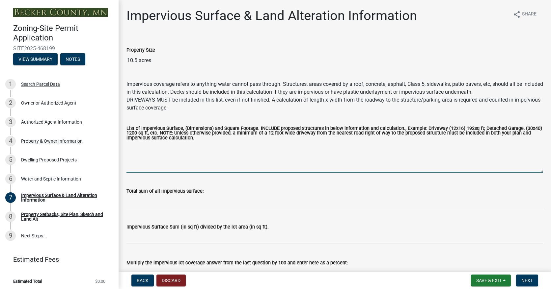
click at [156, 148] on textarea "List of Impervious Surface, (Dimensions) and Square Footage. INCLUDE proposed s…" at bounding box center [334, 157] width 417 height 31
type textarea "New Cabin 1,716 Garage 1,200 Guest Cabin [STREET_ADDRESS][GEOGRAPHIC_DATA]"
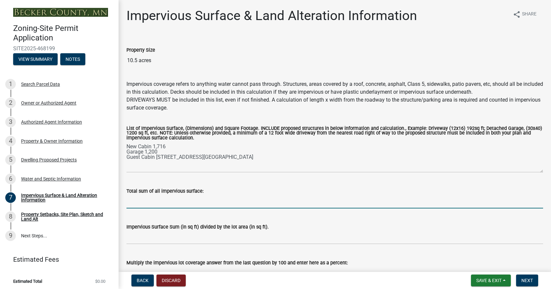
click at [217, 199] on input "Total sum of all impervious surface:" at bounding box center [334, 202] width 417 height 14
type input "20,756"
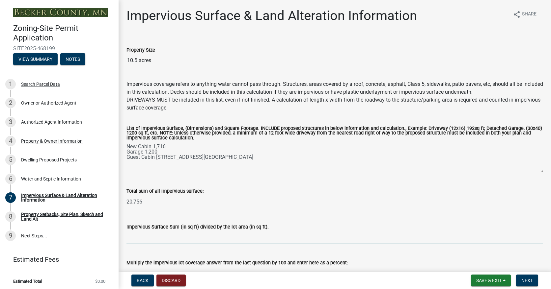
click at [148, 237] on input "Impervious Surface Sum (in sq ft) divided by the lot area (in sq ft)." at bounding box center [334, 238] width 417 height 14
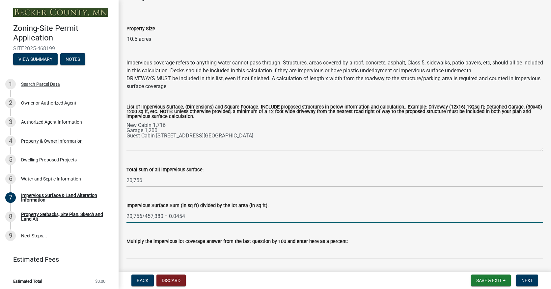
scroll to position [33, 0]
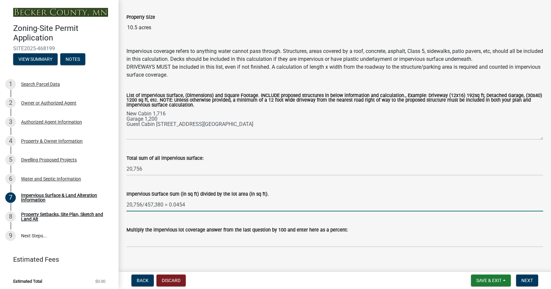
type input "20,756/457,380 = 0.0454"
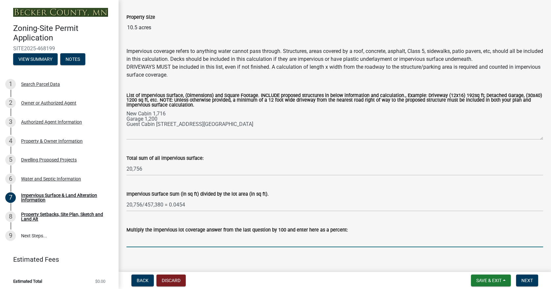
click at [171, 242] on input "Multiply the impervious lot coverage answer from the last question by 100 and e…" at bounding box center [334, 241] width 417 height 14
type input "4.5%"
click at [524, 279] on span "Next" at bounding box center [527, 280] width 12 height 5
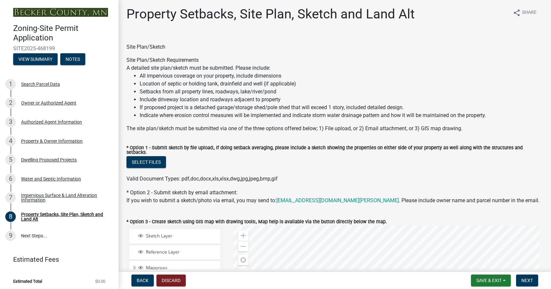
scroll to position [0, 0]
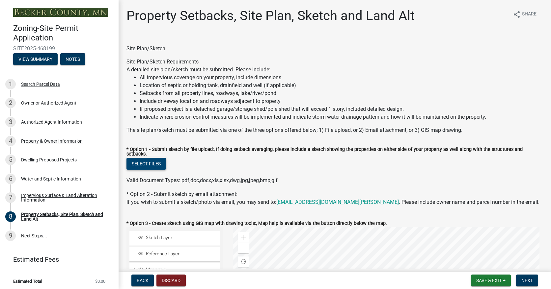
click at [148, 160] on button "Select files" at bounding box center [146, 164] width 40 height 12
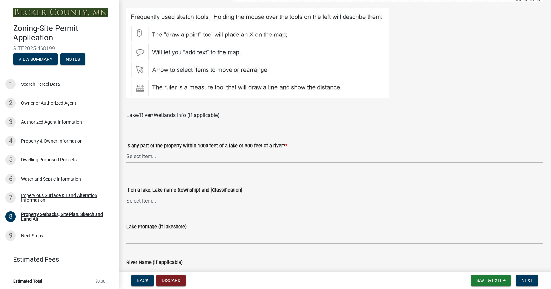
scroll to position [428, 0]
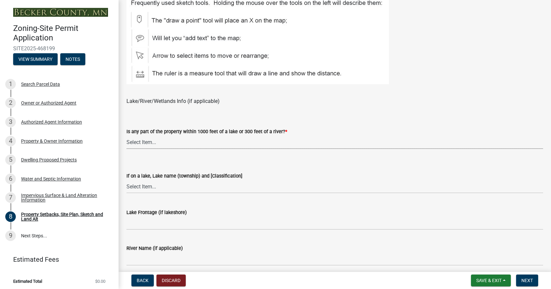
click at [144, 140] on select "Select Item... Shoreland-Riparian (Property is bordering a lake, river or strea…" at bounding box center [334, 143] width 417 height 14
click at [126, 136] on select "Select Item... Shoreland-Riparian (Property is bordering a lake, river or strea…" at bounding box center [334, 143] width 417 height 14
select select "7b13c63f-e699-4112-b373-98fbd28ec536"
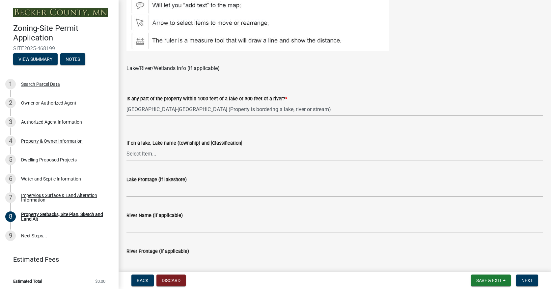
click at [159, 153] on select "Select Item... My lake is not listed below Abbey (Lake View) [NE Tier 2] Abners…" at bounding box center [334, 154] width 417 height 14
click at [126, 147] on select "Select Item... My lake is not listed below Abbey (Lake View) [NE Tier 2] Abners…" at bounding box center [334, 154] width 417 height 14
select select "5f55d046-772a-4ce1-b566-cd28810b656a"
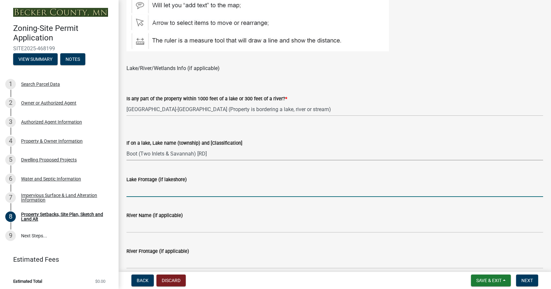
click at [151, 186] on input "Lake Frontage (if lakeshore)" at bounding box center [334, 191] width 417 height 14
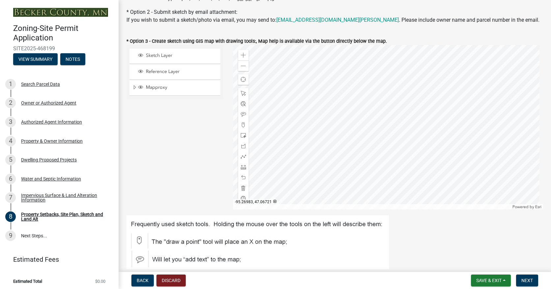
scroll to position [231, 0]
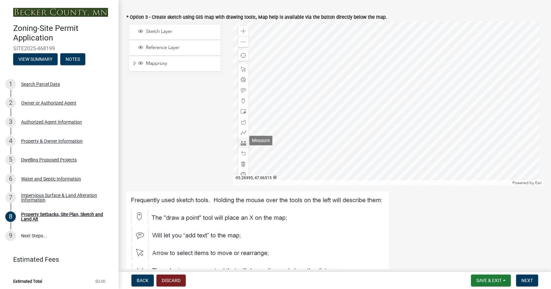
click at [242, 141] on span at bounding box center [243, 143] width 5 height 5
click at [419, 60] on div at bounding box center [388, 103] width 310 height 165
click at [418, 58] on div at bounding box center [388, 103] width 310 height 165
click at [406, 53] on div at bounding box center [388, 103] width 310 height 165
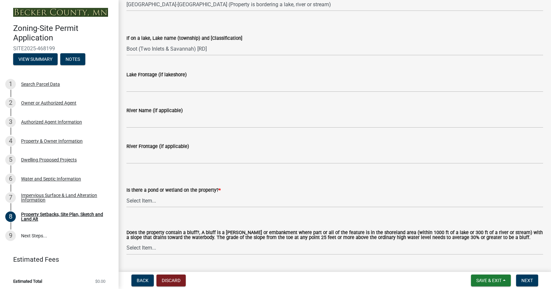
scroll to position [560, 0]
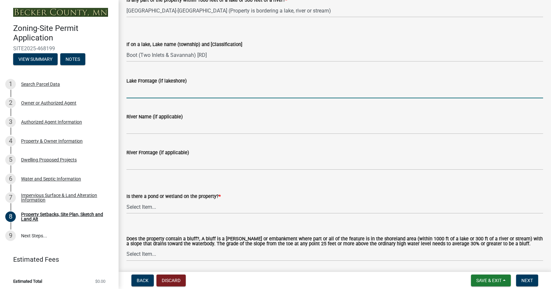
click at [150, 88] on input "Lake Frontage (if lakeshore)" at bounding box center [334, 92] width 417 height 14
type input "1,400 ft"
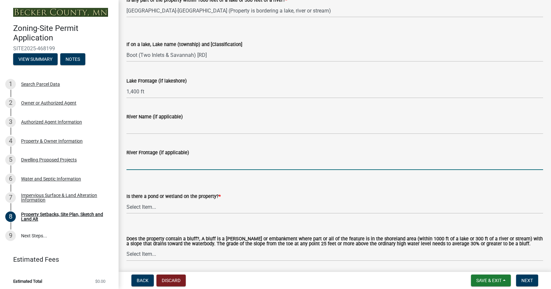
click at [387, 167] on input "River Frontage (if applicable)" at bounding box center [334, 164] width 417 height 14
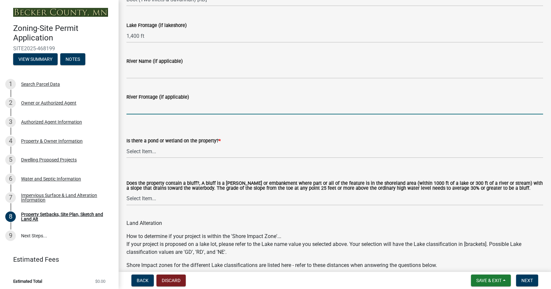
scroll to position [626, 0]
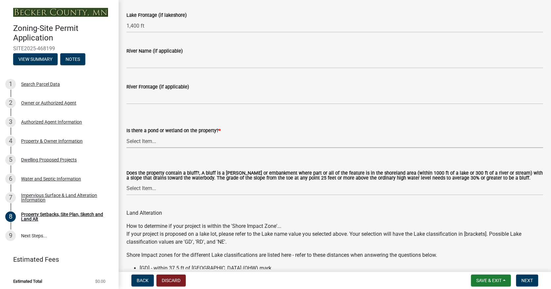
click at [186, 139] on select "Select Item... Yes No" at bounding box center [334, 142] width 417 height 14
click at [126, 135] on select "Select Item... Yes No" at bounding box center [334, 142] width 417 height 14
select select "b56a4575-9846-47cf-8067-c59a4853da22"
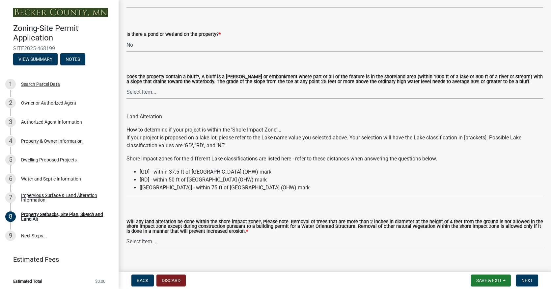
scroll to position [725, 0]
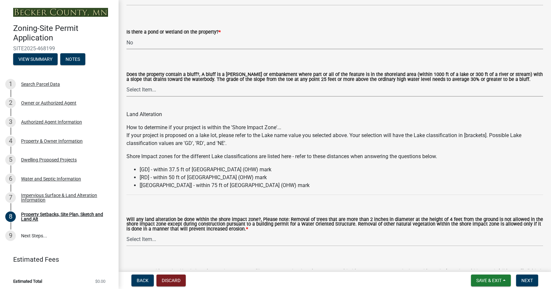
click at [162, 89] on select "Select Item... Yes No" at bounding box center [334, 90] width 417 height 14
click at [126, 83] on select "Select Item... Yes No" at bounding box center [334, 90] width 417 height 14
select select "12f785fb-c378-4b18-841c-21c73dc99083"
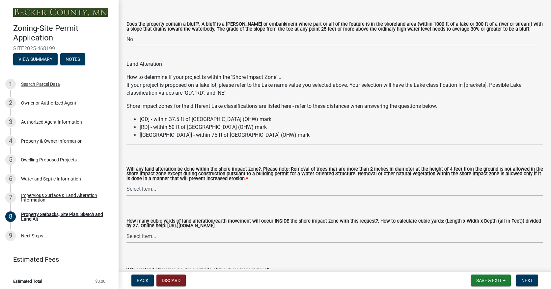
scroll to position [790, 0]
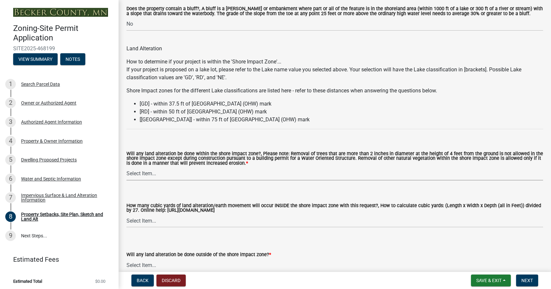
click at [140, 172] on select "Select Item... Yes No N/A" at bounding box center [334, 174] width 417 height 14
click at [126, 167] on select "Select Item... Yes No N/A" at bounding box center [334, 174] width 417 height 14
select select "e8ab2dc3-aa3f-46f3-9b4a-37eb25ad84af"
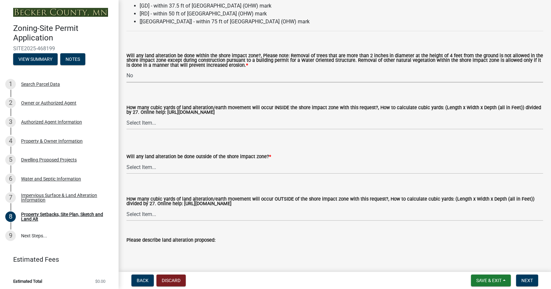
scroll to position [889, 0]
click at [151, 119] on select "Select Item... None 10 Cubic Yards or less 11-50 Cubic Yards Over 50 Cubic Yards" at bounding box center [334, 123] width 417 height 14
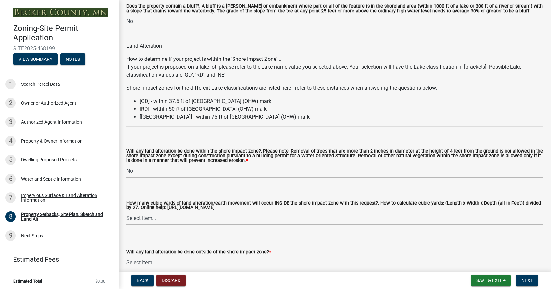
scroll to position [790, 0]
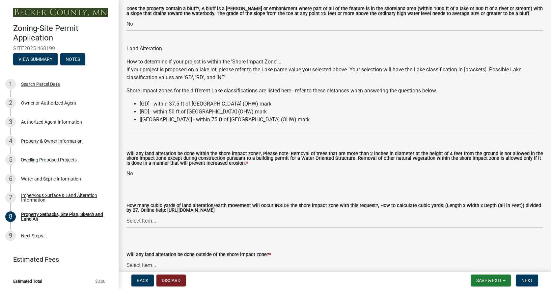
click at [156, 222] on select "Select Item... None 10 Cubic Yards or less 11-50 Cubic Yards Over 50 Cubic Yards" at bounding box center [334, 221] width 417 height 14
click at [126, 214] on select "Select Item... None 10 Cubic Yards or less 11-50 Cubic Yards Over 50 Cubic Yards" at bounding box center [334, 221] width 417 height 14
select select "796322b5-3e39-4ae3-9a85-c5f4264dfc0d"
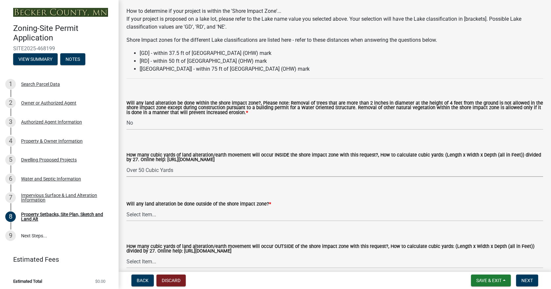
scroll to position [856, 0]
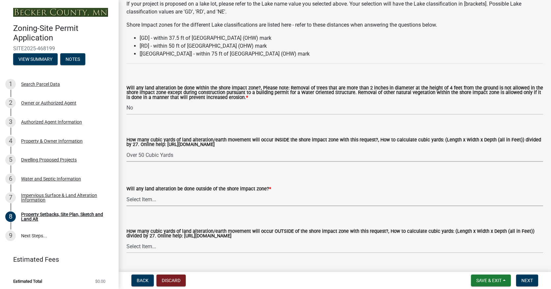
click at [149, 199] on select "Select Item... Yes No N/A" at bounding box center [334, 200] width 417 height 14
click at [126, 193] on select "Select Item... Yes No N/A" at bounding box center [334, 200] width 417 height 14
select select "5ad4ab64-b44e-481c-9000-9e5907aa74e1"
click at [175, 154] on select "Select Item... None 10 Cubic Yards or less 11-50 Cubic Yards Over 50 Cubic Yards" at bounding box center [334, 156] width 417 height 14
click at [126, 149] on select "Select Item... None 10 Cubic Yards or less 11-50 Cubic Yards Over 50 Cubic Yards" at bounding box center [334, 156] width 417 height 14
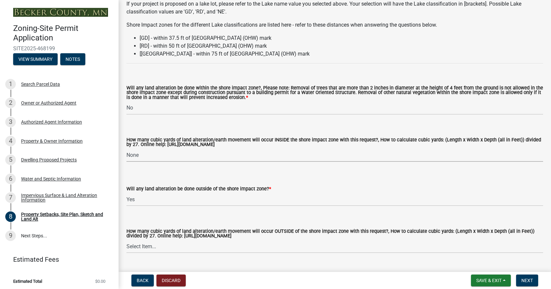
select select "27b2a8b4-abf6-463e-8c0c-7c5d2b4fe26f"
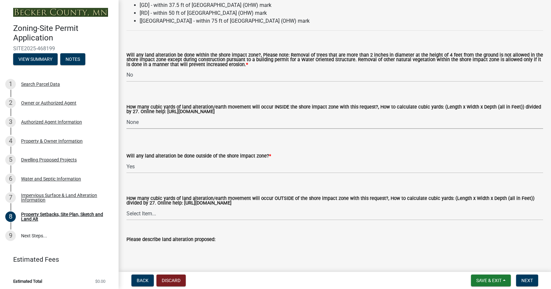
scroll to position [922, 0]
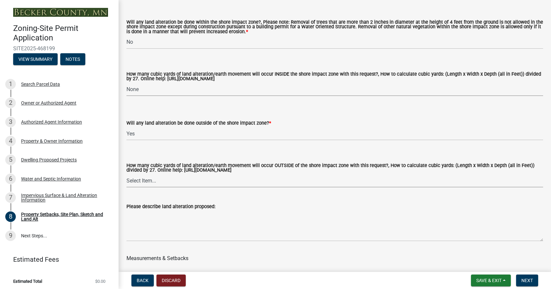
click at [149, 181] on select "Select Item... None 10 Cubic Yards or less 11-50 Cubic Yards Over 50 Cubic Yards" at bounding box center [334, 181] width 417 height 14
click at [126, 174] on select "Select Item... None 10 Cubic Yards or less 11-50 Cubic Yards Over 50 Cubic Yards" at bounding box center [334, 181] width 417 height 14
select select "e019de12-4845-45f2-ad10-5fb76eee0e55"
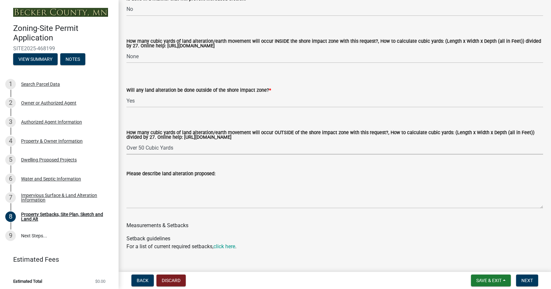
scroll to position [988, 0]
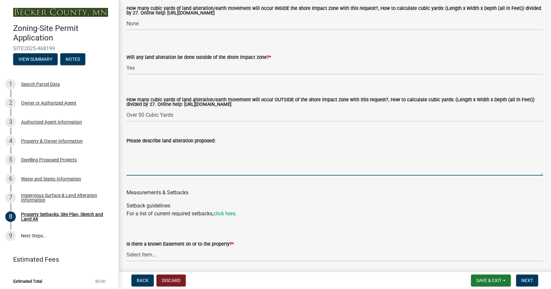
click at [145, 158] on textarea "Please describe land alteration proposed:" at bounding box center [334, 160] width 417 height 31
type textarea "T"
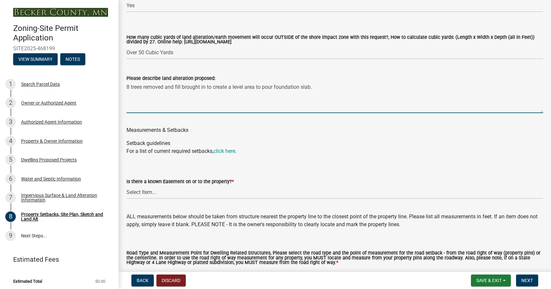
scroll to position [1054, 0]
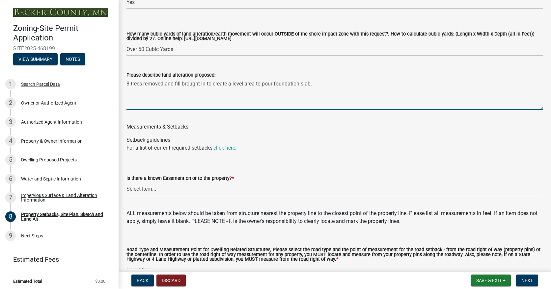
type textarea "8 trees removed and fill brought in to create a level area to pour foundation s…"
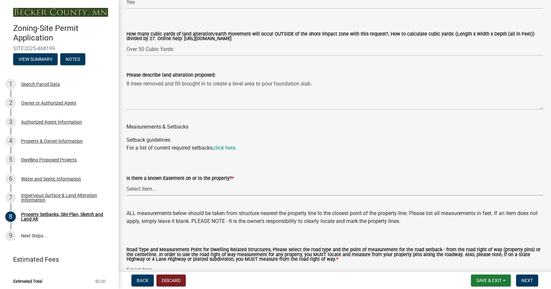
click at [153, 188] on select "Select Item... Yes No" at bounding box center [334, 189] width 417 height 14
click at [126, 182] on select "Select Item... Yes No" at bounding box center [334, 189] width 417 height 14
select select "c8b8ea71-7088-4e87-a493-7bc88cc2835b"
click at [138, 158] on div "Is there a known Easement on or to the property? * Select Item... Yes No" at bounding box center [334, 176] width 417 height 39
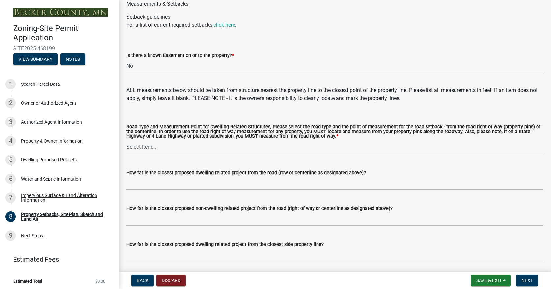
scroll to position [1186, 0]
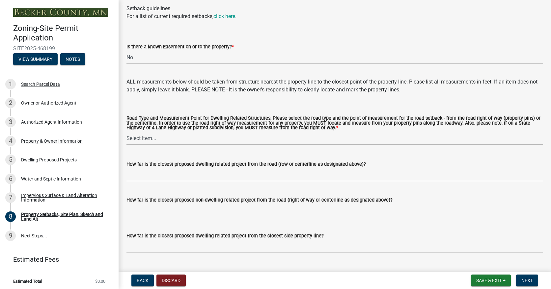
click at [153, 139] on select "Select Item... Private Easement - Right of Way Private Easement - Centerline Pu…" at bounding box center [334, 139] width 417 height 14
click at [170, 134] on select "Select Item... Private Easement - Right of Way Private Easement - Centerline Pu…" at bounding box center [334, 139] width 417 height 14
click at [154, 139] on select "Select Item... Private Easement - Right of Way Private Easement - Centerline Pu…" at bounding box center [334, 139] width 417 height 14
click at [126, 132] on select "Select Item... Private Easement - Right of Way Private Easement - Centerline Pu…" at bounding box center [334, 139] width 417 height 14
select select "1418c7e3-4054-4b00-84b5-d09b9560f30a"
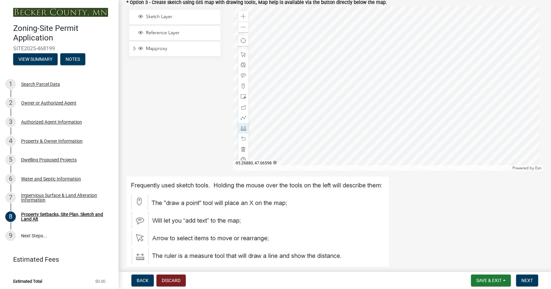
scroll to position [231, 0]
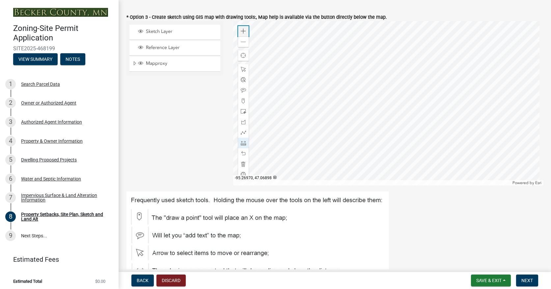
click at [242, 29] on span at bounding box center [243, 31] width 5 height 5
click at [242, 141] on span at bounding box center [243, 143] width 5 height 5
click at [422, 64] on div at bounding box center [388, 103] width 310 height 165
click at [422, 62] on div at bounding box center [388, 103] width 310 height 165
click at [457, 94] on div at bounding box center [388, 103] width 310 height 165
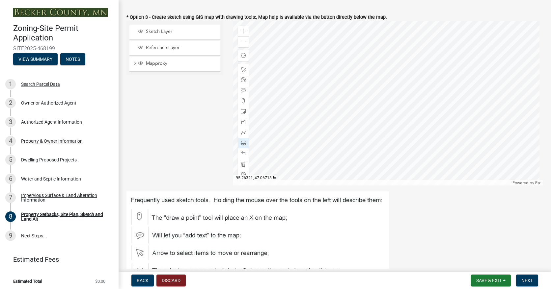
click at [340, 50] on div at bounding box center [388, 103] width 310 height 165
click at [242, 162] on span at bounding box center [243, 164] width 5 height 5
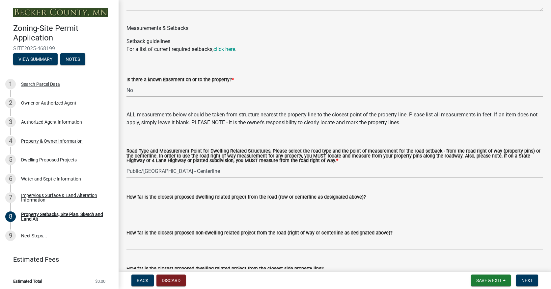
scroll to position [1186, 0]
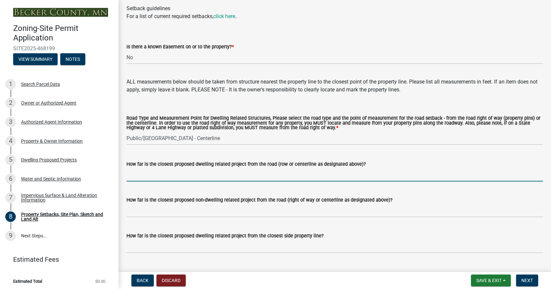
click at [162, 177] on input "How far is the closest proposed dwelling related project from the road (row or …" at bounding box center [334, 175] width 417 height 14
type input "310 ft"
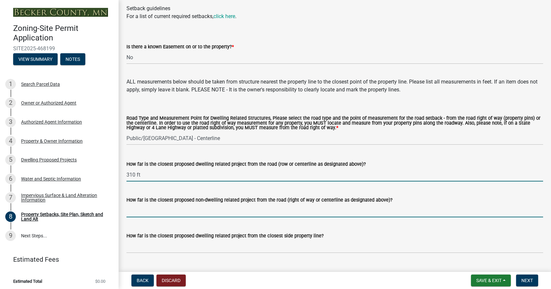
click at [143, 212] on input "How far is the closest proposed non-dwelling related project from the road (rig…" at bounding box center [334, 211] width 417 height 14
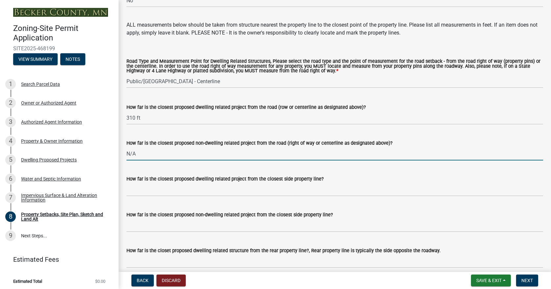
scroll to position [1252, 0]
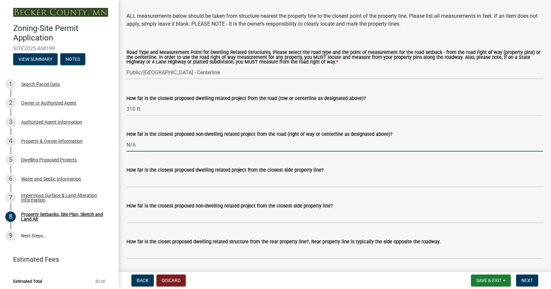
type input "N/A"
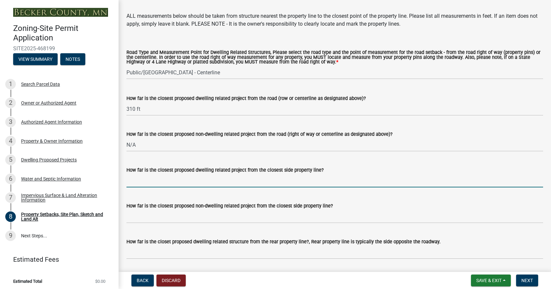
click at [180, 182] on input "How far is the closest proposed dwelling related project from the closest side …" at bounding box center [334, 181] width 417 height 14
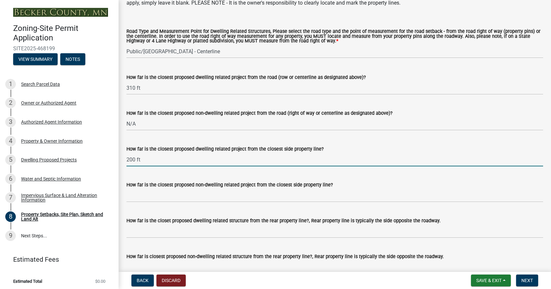
scroll to position [1284, 0]
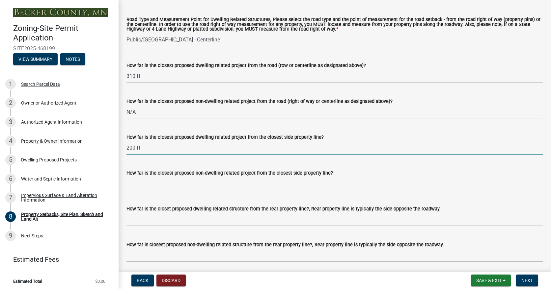
type input "200 ft"
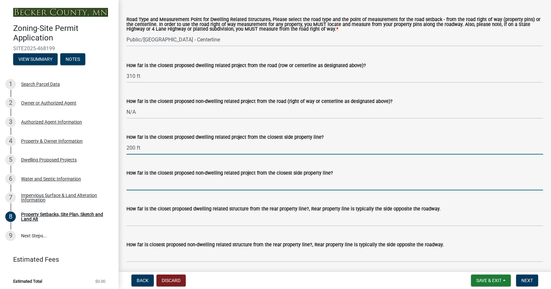
click at [179, 189] on input "How far is the closest proposed non-dwelling related project from the closest s…" at bounding box center [334, 184] width 417 height 14
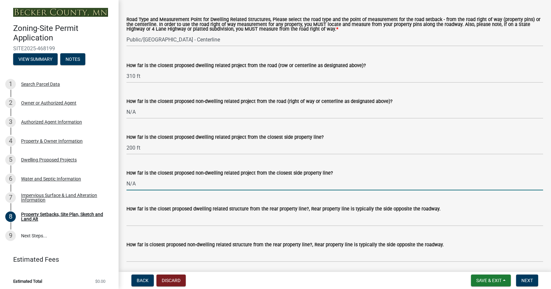
type input "N/A"
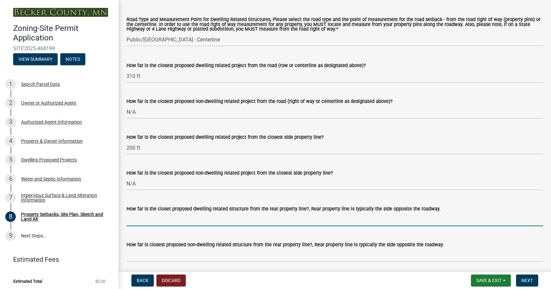
click at [160, 221] on input "How far is the closet proposed dwelling related structure from the rear propert…" at bounding box center [334, 220] width 417 height 14
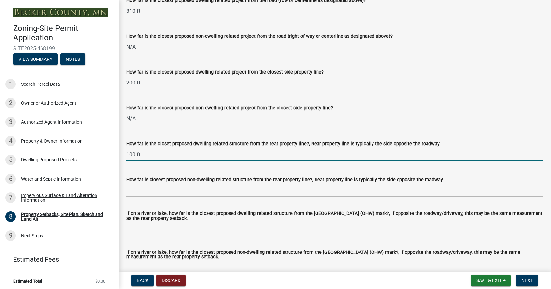
scroll to position [1350, 0]
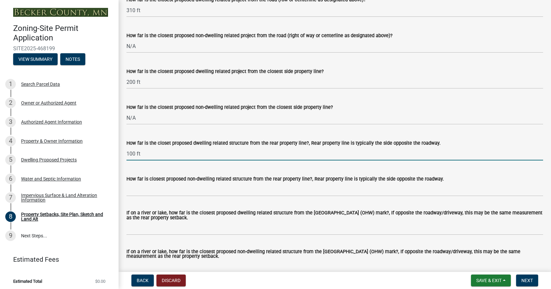
type input "100 ft"
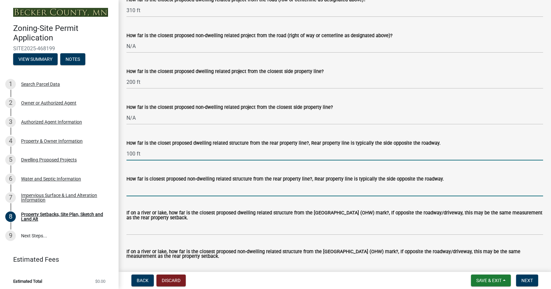
click at [188, 193] on input "How far is closest proposed non-dwelling related structure from the rear proper…" at bounding box center [334, 190] width 417 height 14
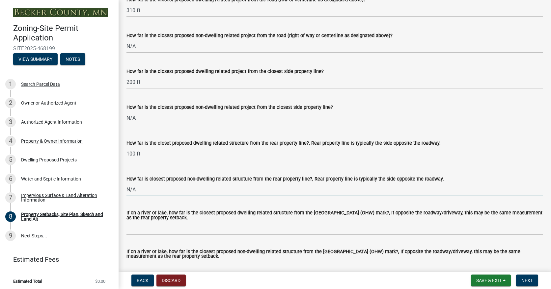
type input "N/A"
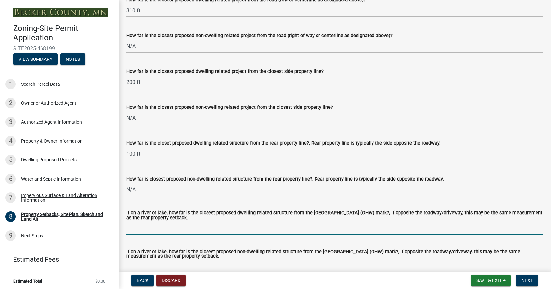
click at [142, 230] on input "If on a river or lake, how far is the closest proposed dwelling related structu…" at bounding box center [334, 229] width 417 height 14
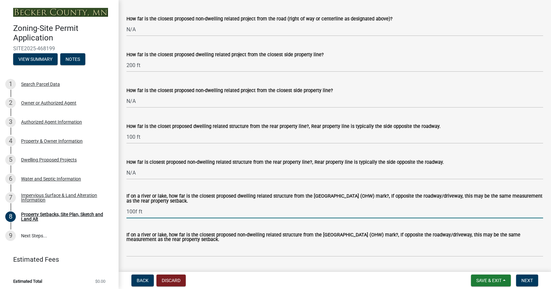
scroll to position [1383, 0]
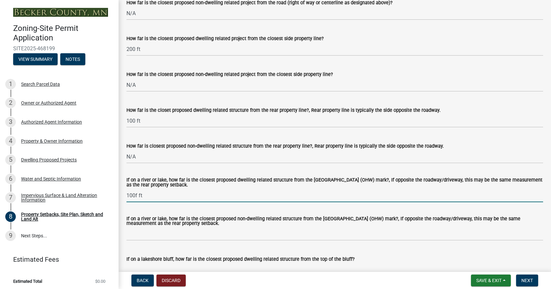
click at [138, 193] on input "100f ft" at bounding box center [334, 196] width 417 height 14
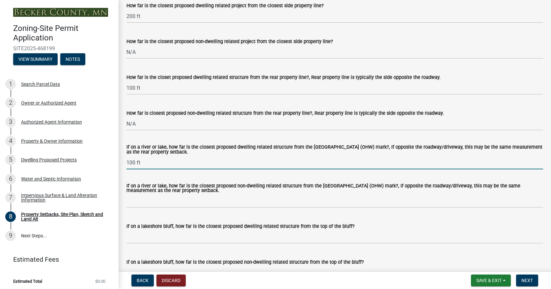
type input "100 ft"
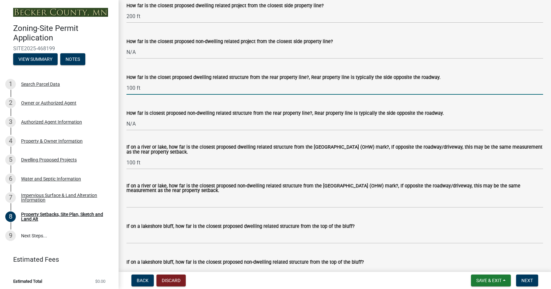
drag, startPoint x: 134, startPoint y: 87, endPoint x: 138, endPoint y: 84, distance: 5.1
click at [134, 87] on input "100 ft" at bounding box center [334, 88] width 417 height 14
click at [135, 86] on input "100 ft" at bounding box center [334, 88] width 417 height 14
click at [135, 85] on input "100 ft" at bounding box center [334, 88] width 417 height 14
type input "102 ft"
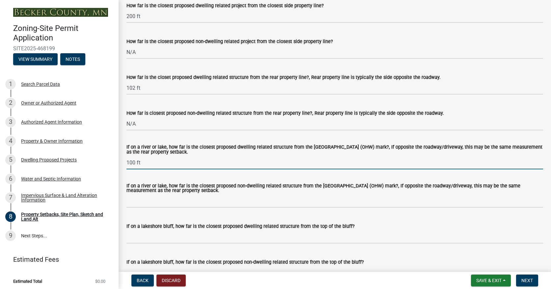
click at [136, 161] on input "100 ft" at bounding box center [334, 163] width 417 height 14
click at [177, 154] on label "If on a river or lake, how far is the closest proposed dwelling related structu…" at bounding box center [334, 150] width 417 height 10
click at [177, 156] on input "102 ft" at bounding box center [334, 163] width 417 height 14
click at [169, 162] on input "102 ft" at bounding box center [334, 163] width 417 height 14
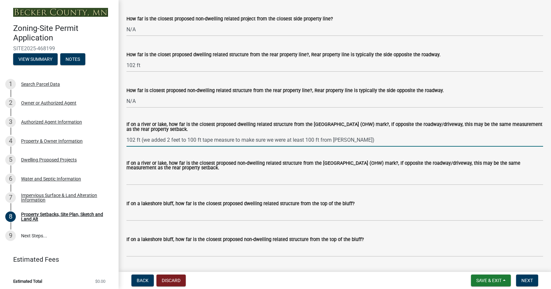
scroll to position [1482, 0]
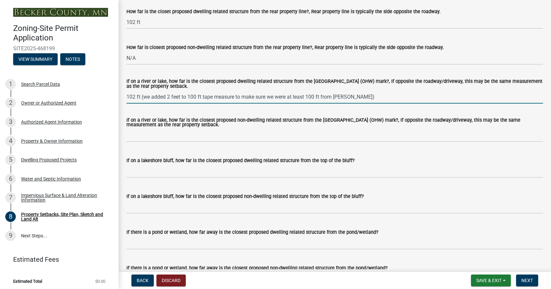
type input "102 ft (we added 2 feet to 100 ft tape measure to make sure we were at least 10…"
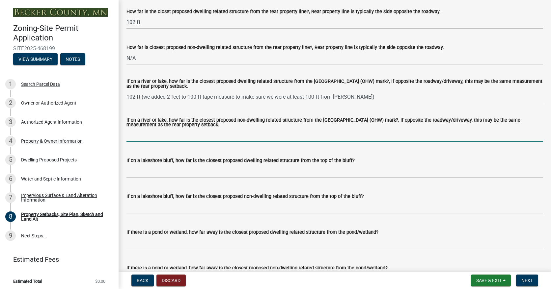
click at [152, 135] on input "If on a river or lake, how far is the closest proposed non-dwelling related str…" at bounding box center [334, 136] width 417 height 14
type input "n"
type input "N/A"
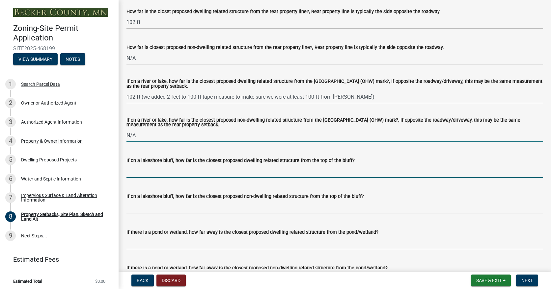
click at [180, 169] on input "If on a lakeshore bluff, how far is the closest proposed dwelling related struc…" at bounding box center [334, 172] width 417 height 14
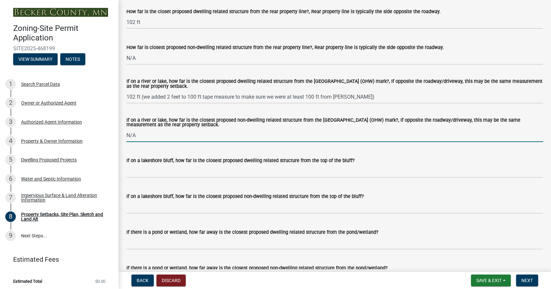
click at [141, 134] on input "N/A" at bounding box center [334, 136] width 417 height 14
drag, startPoint x: 142, startPoint y: 135, endPoint x: 116, endPoint y: 135, distance: 26.0
click at [116, 135] on div "Zoning-Site Permit Application SITE2025-468199 View Summary Notes 1 Search Parc…" at bounding box center [275, 144] width 551 height 289
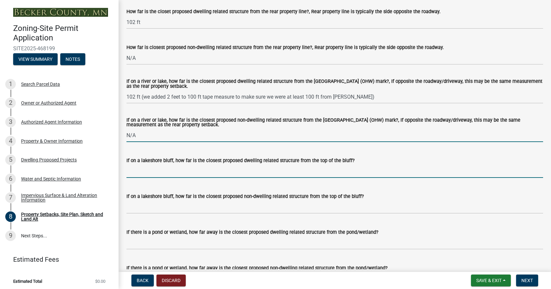
click at [128, 170] on input "If on a lakeshore bluff, how far is the closest proposed dwelling related struc…" at bounding box center [334, 172] width 417 height 14
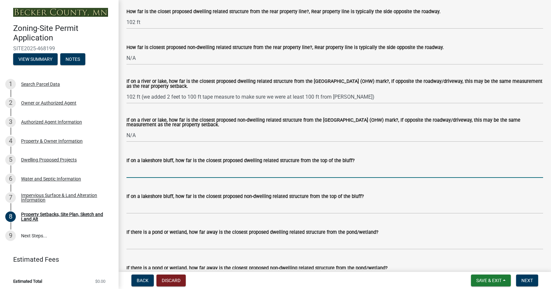
paste input "N/A"
type input "N/A"
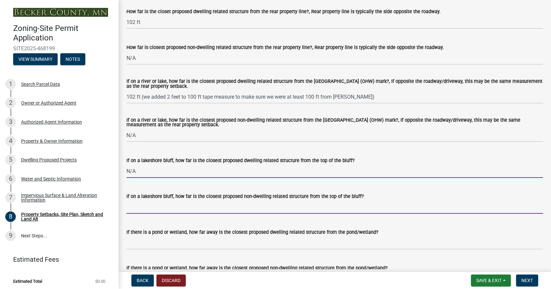
click at [136, 211] on input "If on a lakeshore bluff, how far is the closest proposed non-dwelling related s…" at bounding box center [334, 208] width 417 height 14
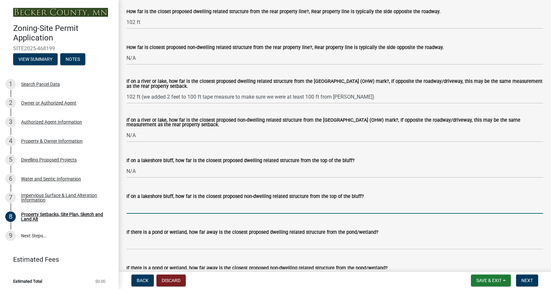
paste input "N/A"
type input "N/A"
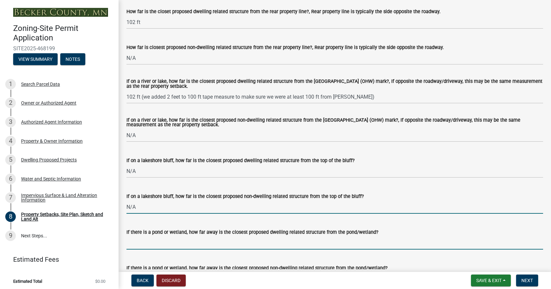
click at [147, 244] on input "If there is a pond or wetland, how far away is the closest proposed dwelling re…" at bounding box center [334, 243] width 417 height 14
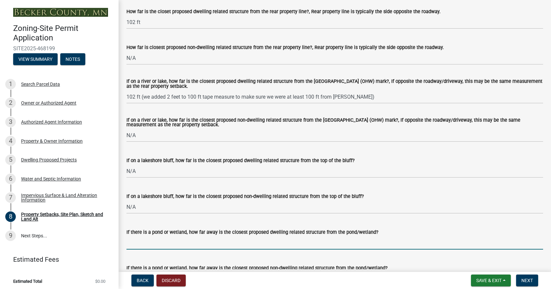
paste input "N/A"
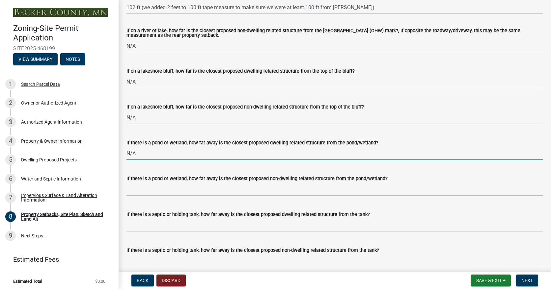
scroll to position [1581, 0]
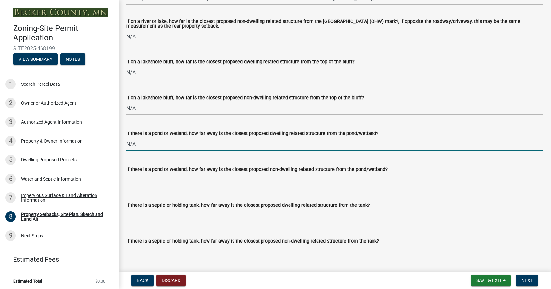
type input "N/A"
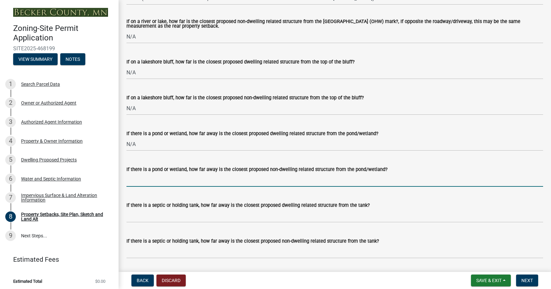
click at [149, 181] on input "If there is a pond or wetland, how far away is the closest proposed non-dwellin…" at bounding box center [334, 181] width 417 height 14
paste input "N/A"
type input "N/A"
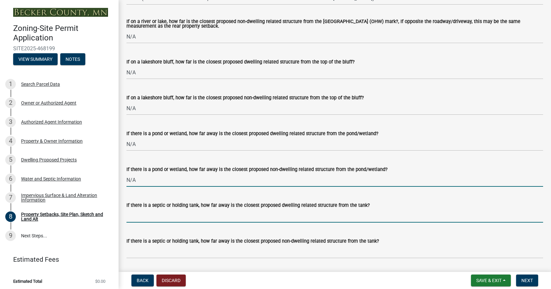
click at [149, 215] on input "If there is a septic or holding tank, how far away is the closest proposed dwel…" at bounding box center [334, 216] width 417 height 14
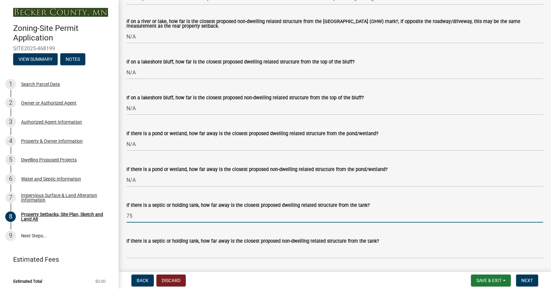
type input "7"
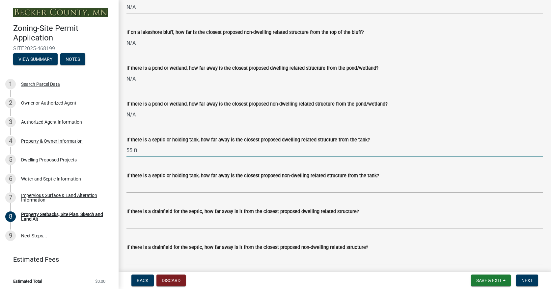
scroll to position [1647, 0]
type input "55 ft"
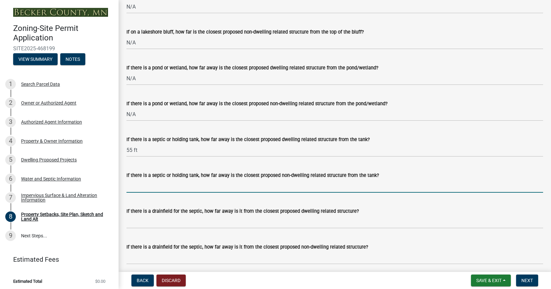
click at [143, 190] on input "If there is a septic or holding tank, how far away is the closest proposed non-…" at bounding box center [334, 186] width 417 height 14
type input "N/A"
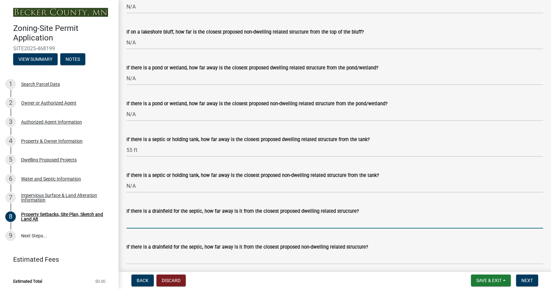
click at [143, 222] on input "If there is a drainfield for the septic, how far away is it from the closest pr…" at bounding box center [334, 222] width 417 height 14
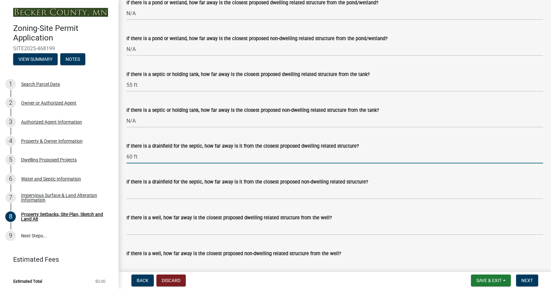
scroll to position [1713, 0]
type input "60 ft"
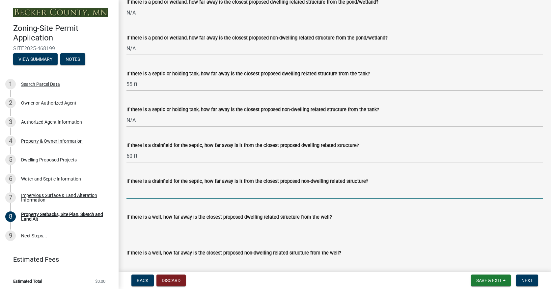
click at [162, 192] on input "If there is a drainfield for the septic, how far away is it from the closest pr…" at bounding box center [334, 192] width 417 height 14
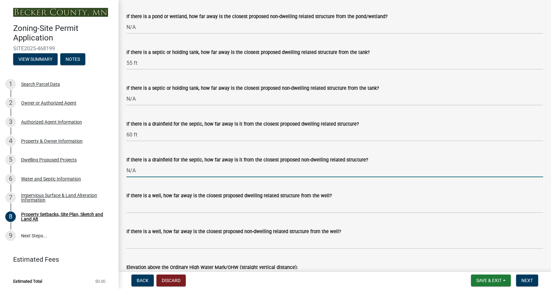
scroll to position [1746, 0]
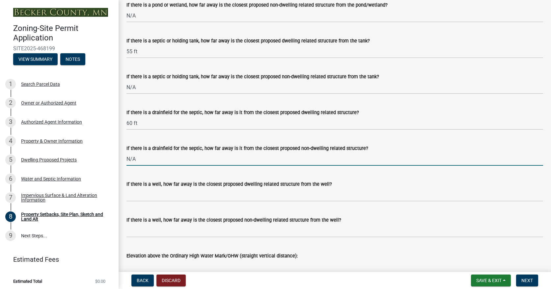
type input "N/A"
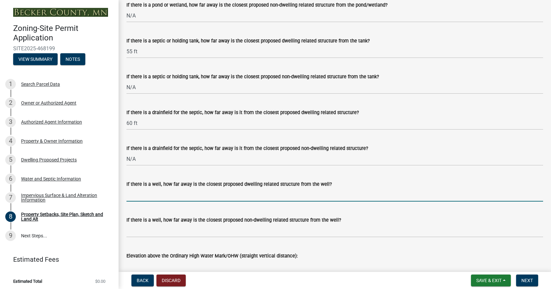
click at [138, 197] on input "If there is a well, how far away is the closest proposed dwelling related struc…" at bounding box center [334, 195] width 417 height 14
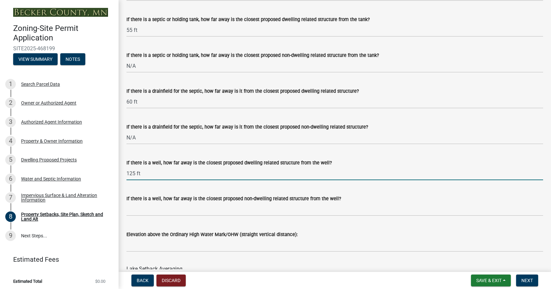
scroll to position [1778, 0]
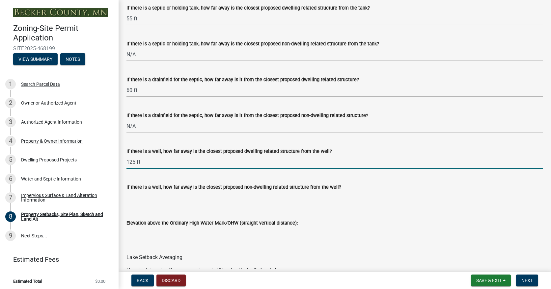
type input "125 ft"
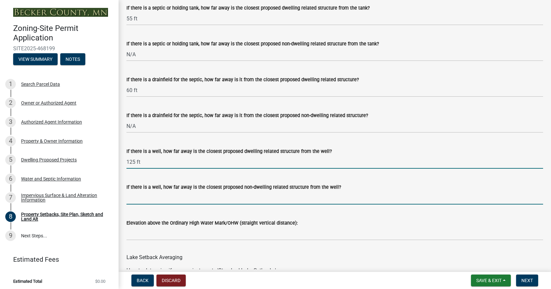
click at [142, 201] on input "If there is a well, how far away is the closest proposed non-dwelling related s…" at bounding box center [334, 198] width 417 height 14
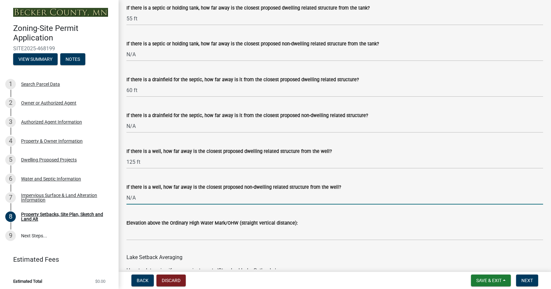
type input "N/A"
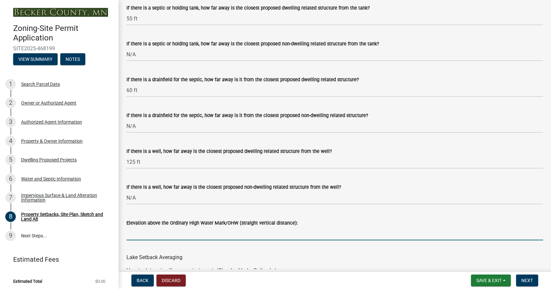
click at [145, 237] on input "Elevation above the Ordinary High Water Mark/OHW (straight vertical distance):" at bounding box center [334, 234] width 417 height 14
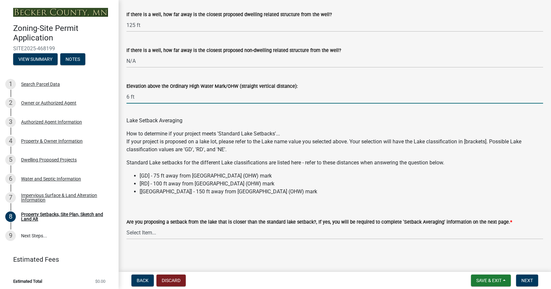
scroll to position [1917, 0]
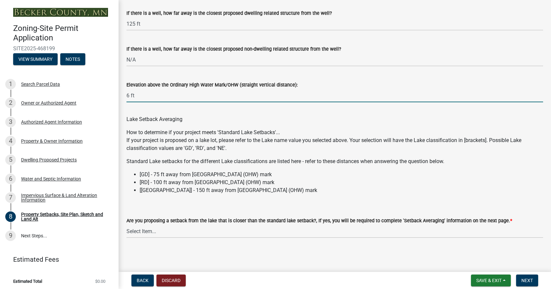
type input "6 ft"
click at [140, 227] on select "Select Item... Yes No N/A" at bounding box center [334, 232] width 417 height 14
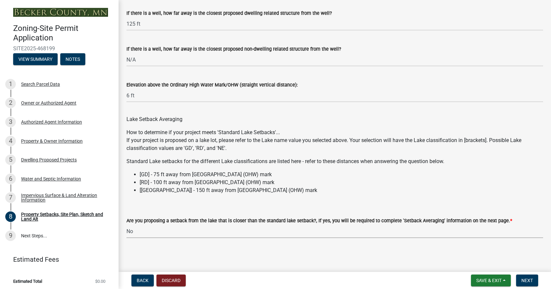
click at [126, 225] on select "Select Item... Yes No N/A" at bounding box center [334, 232] width 417 height 14
select select "19d13e65-c93d-443e-910a-7a17299544cc"
click at [528, 280] on span "Next" at bounding box center [527, 280] width 12 height 5
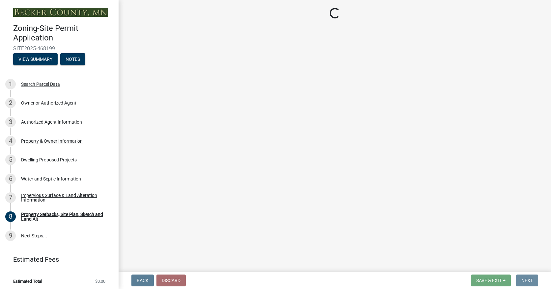
scroll to position [0, 0]
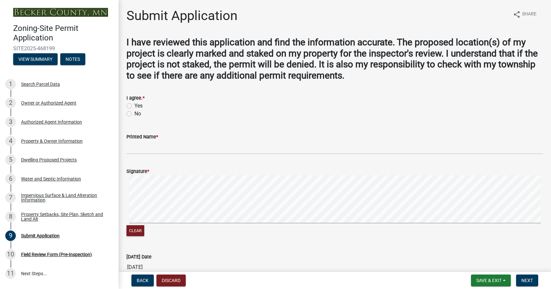
click at [134, 105] on label "Yes" at bounding box center [138, 106] width 8 height 8
click at [134, 105] on input "Yes" at bounding box center [136, 104] width 4 height 4
radio input "true"
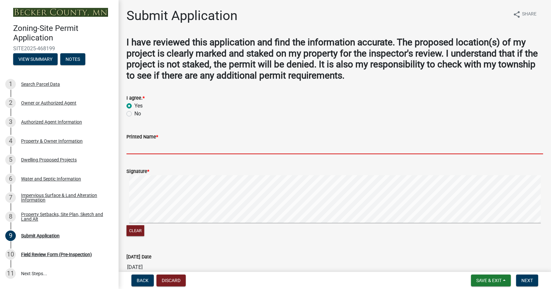
click at [145, 152] on input "Printed Name *" at bounding box center [334, 148] width 417 height 14
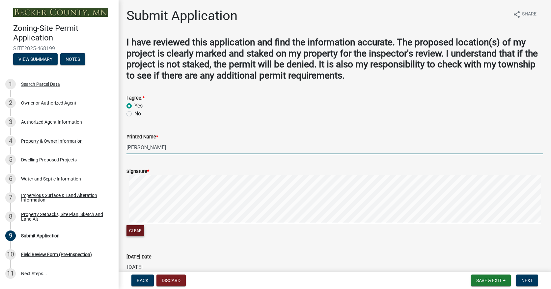
type input "[PERSON_NAME]"
click at [133, 232] on button "Clear" at bounding box center [135, 231] width 18 height 11
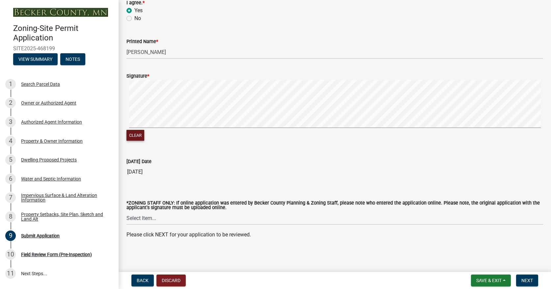
scroll to position [96, 0]
click at [527, 278] on span "Next" at bounding box center [527, 280] width 12 height 5
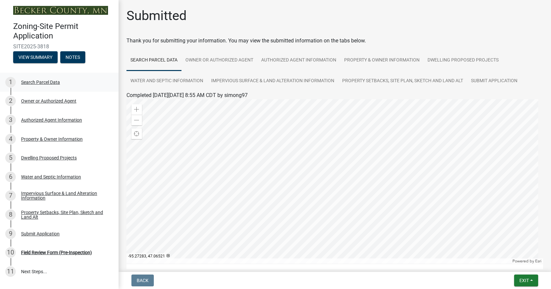
scroll to position [0, 0]
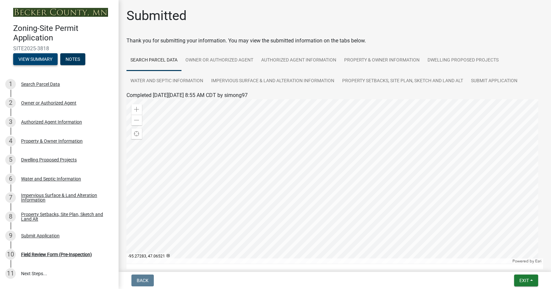
click at [31, 58] on button "View Summary" at bounding box center [35, 59] width 44 height 12
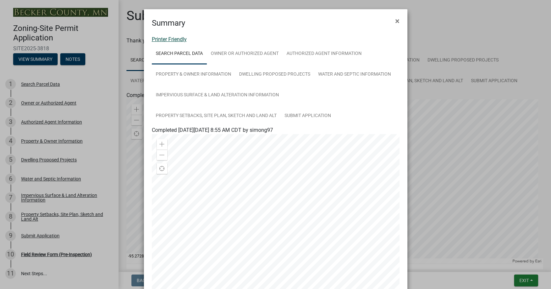
click at [164, 40] on link "Printer Friendly" at bounding box center [169, 39] width 35 height 6
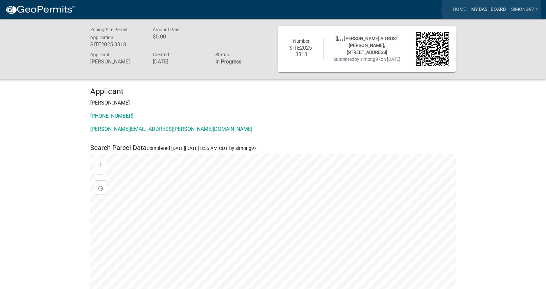
click at [491, 10] on link "My Dashboard" at bounding box center [489, 9] width 40 height 13
